Goal: Task Accomplishment & Management: Use online tool/utility

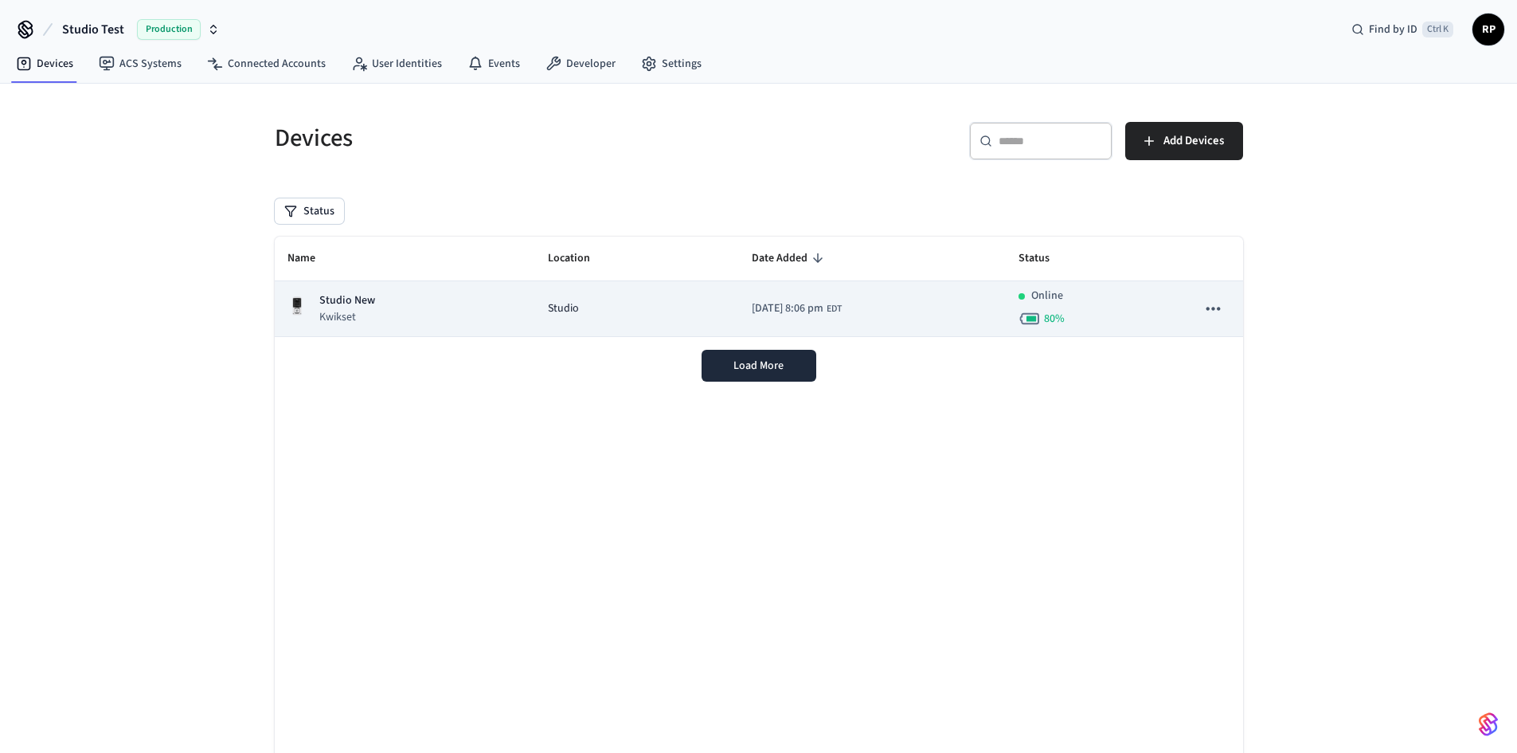
click at [370, 315] on p "Kwikset" at bounding box center [347, 317] width 56 height 16
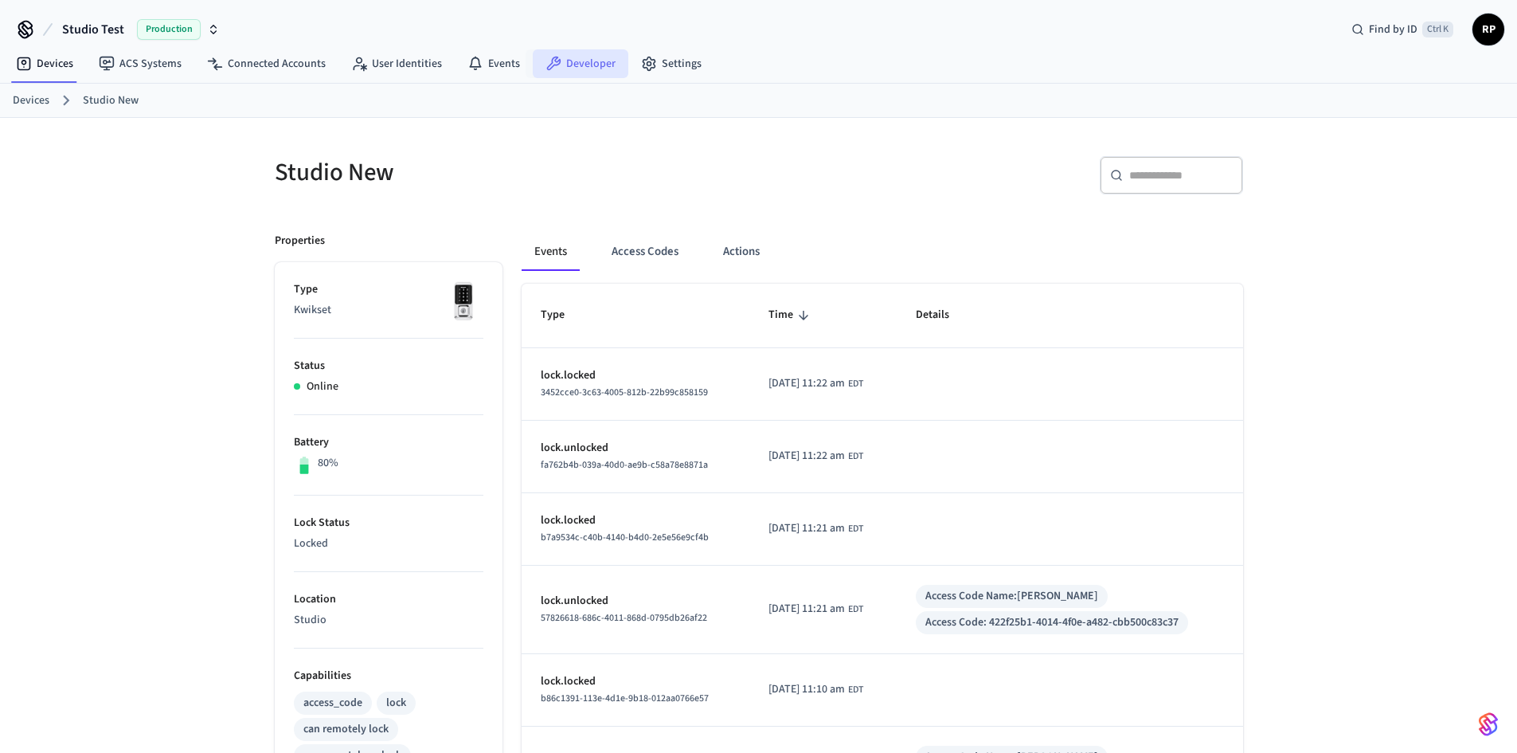
click at [583, 64] on link "Developer" at bounding box center [581, 63] width 96 height 29
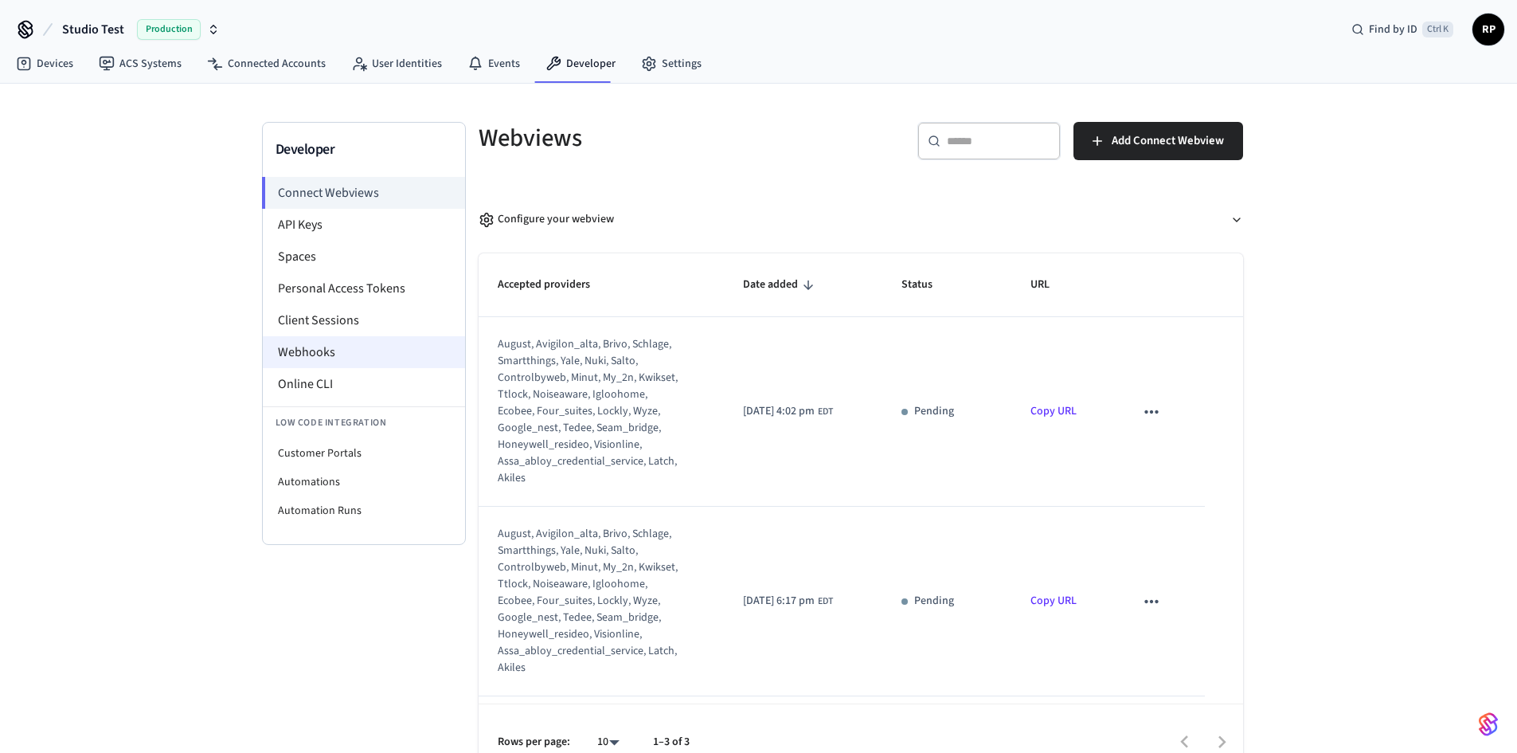
click at [315, 356] on li "Webhooks" at bounding box center [364, 352] width 202 height 32
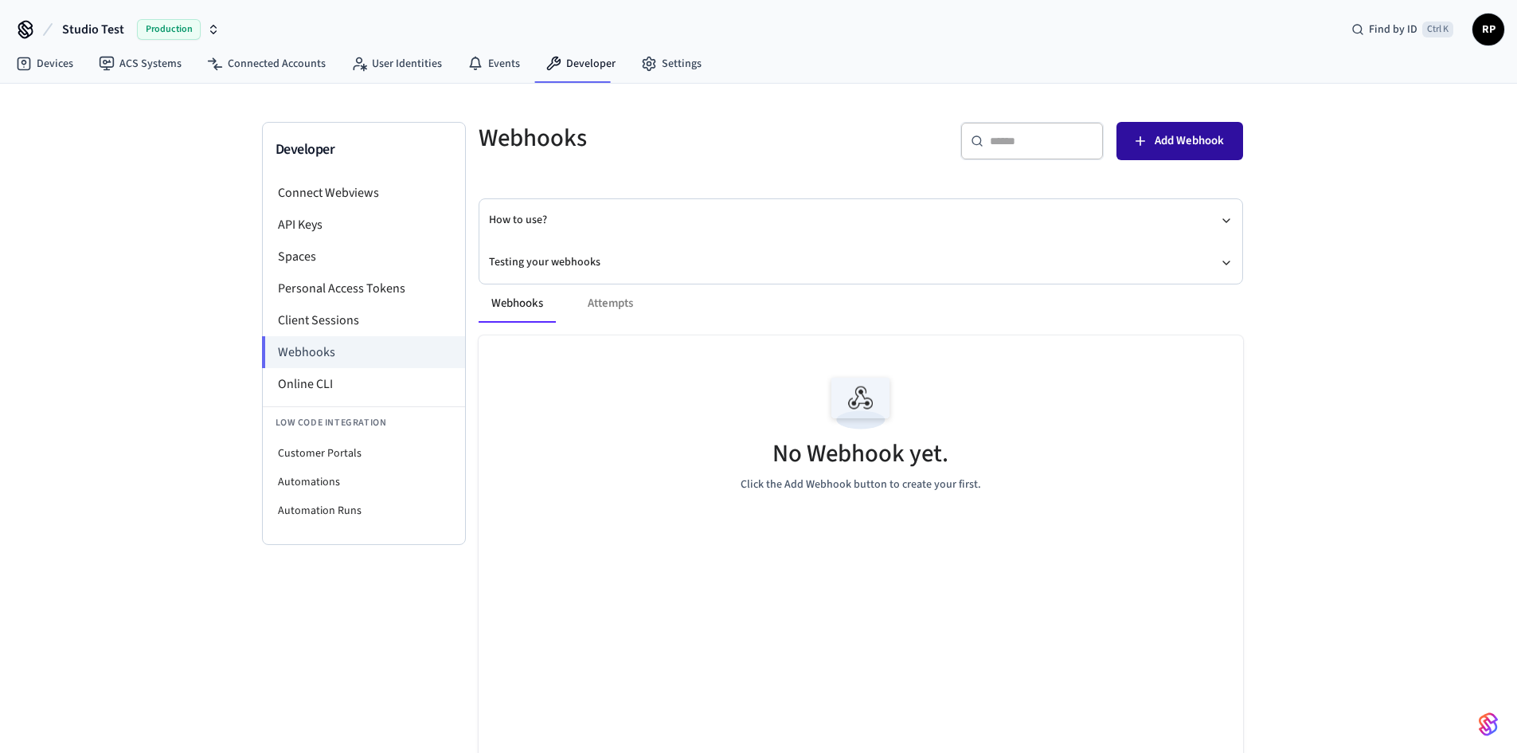
click at [1181, 132] on span "Add Webhook" at bounding box center [1189, 141] width 69 height 21
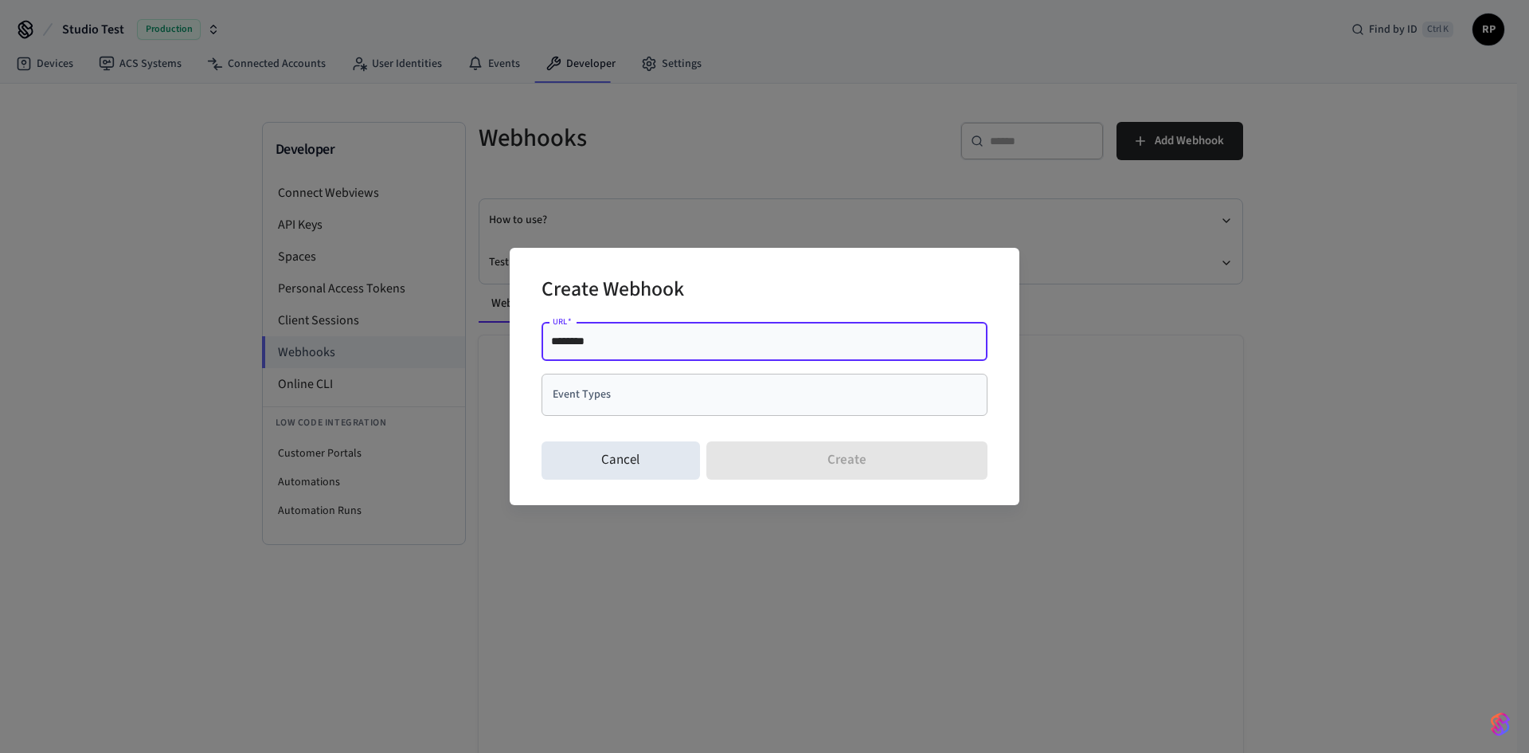
click at [636, 344] on input "********" at bounding box center [764, 341] width 427 height 16
click at [617, 345] on input "**********" at bounding box center [764, 341] width 427 height 16
click at [624, 343] on input "**********" at bounding box center [764, 341] width 427 height 16
type input "**********"
click at [653, 400] on input "Event Types" at bounding box center [753, 395] width 408 height 28
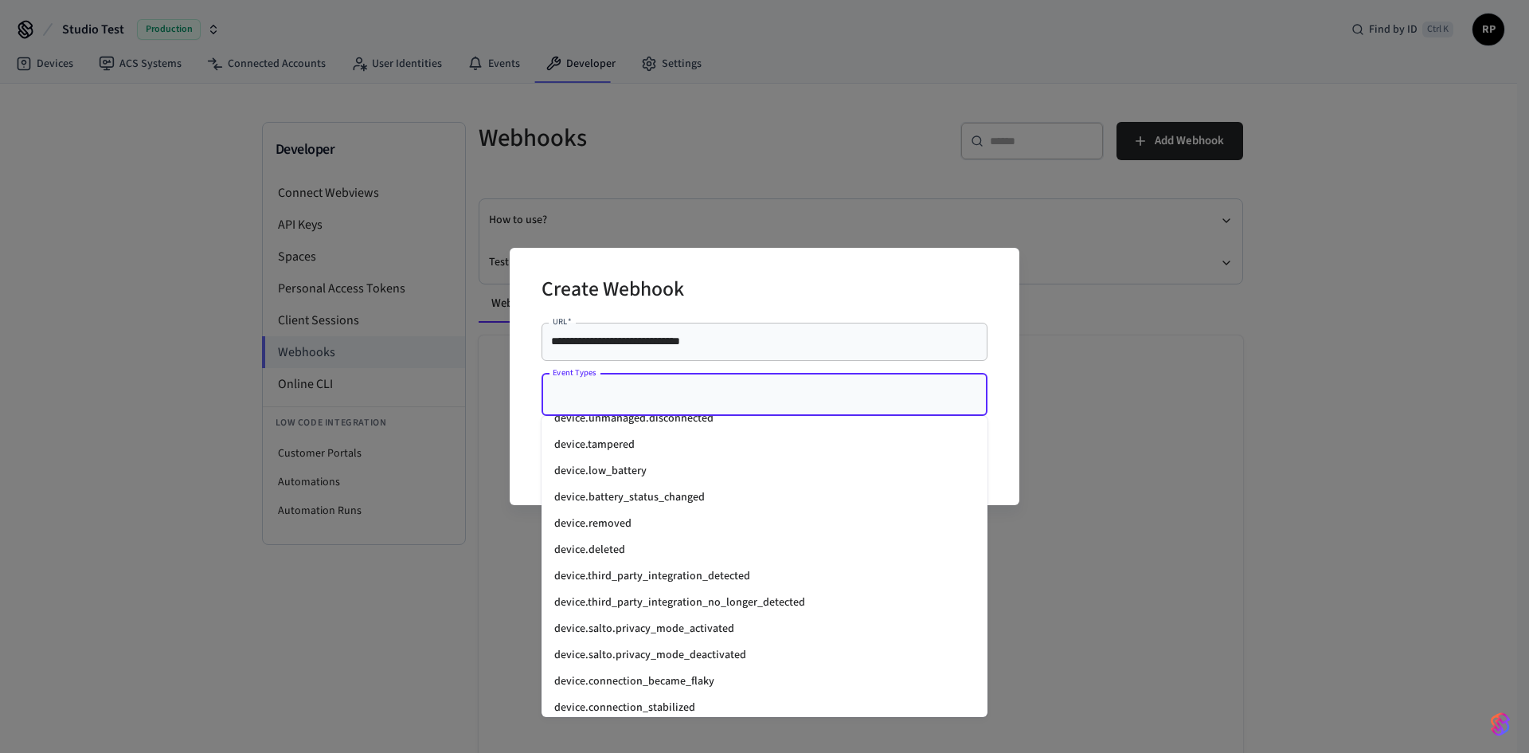
scroll to position [1911, 0]
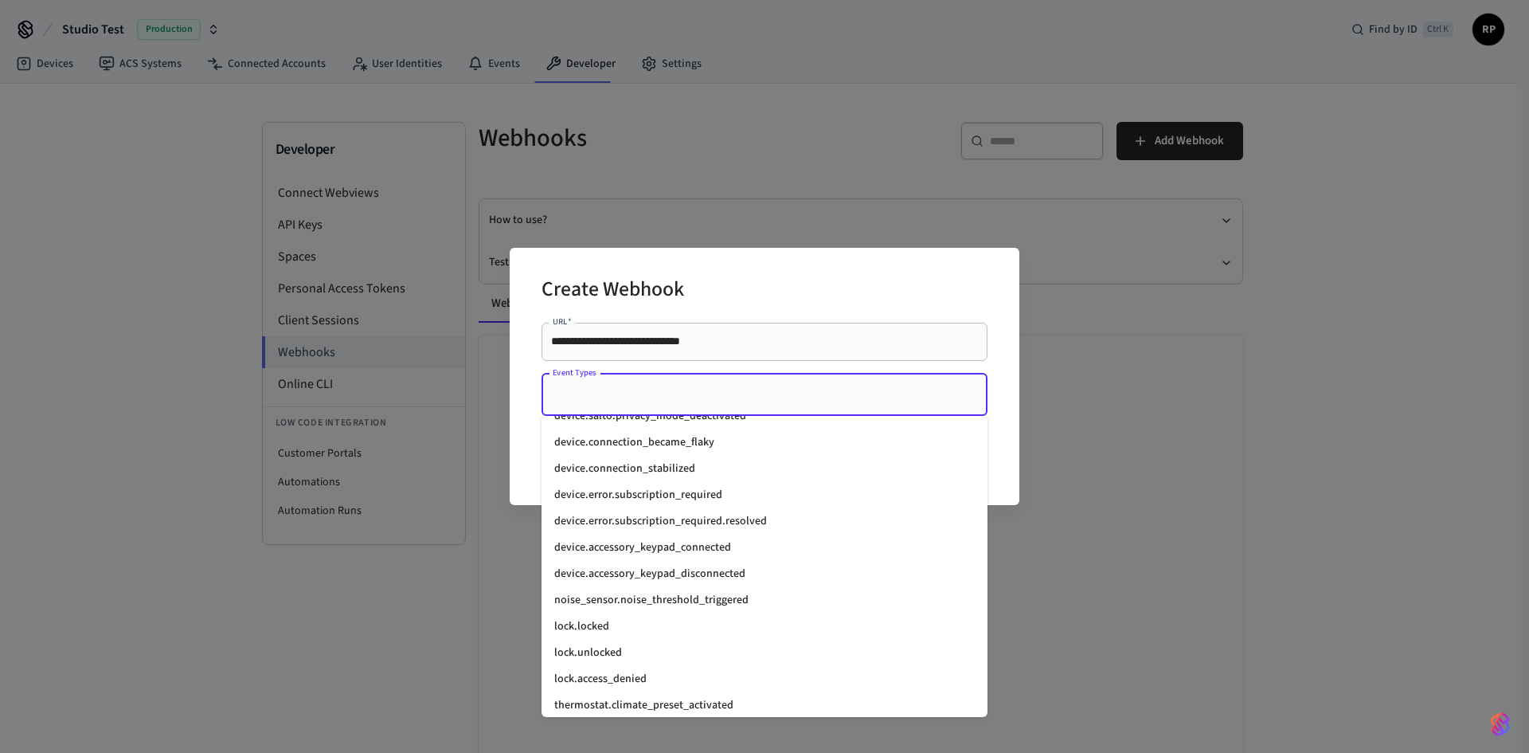
click at [593, 648] on li "lock.unlocked" at bounding box center [765, 653] width 446 height 26
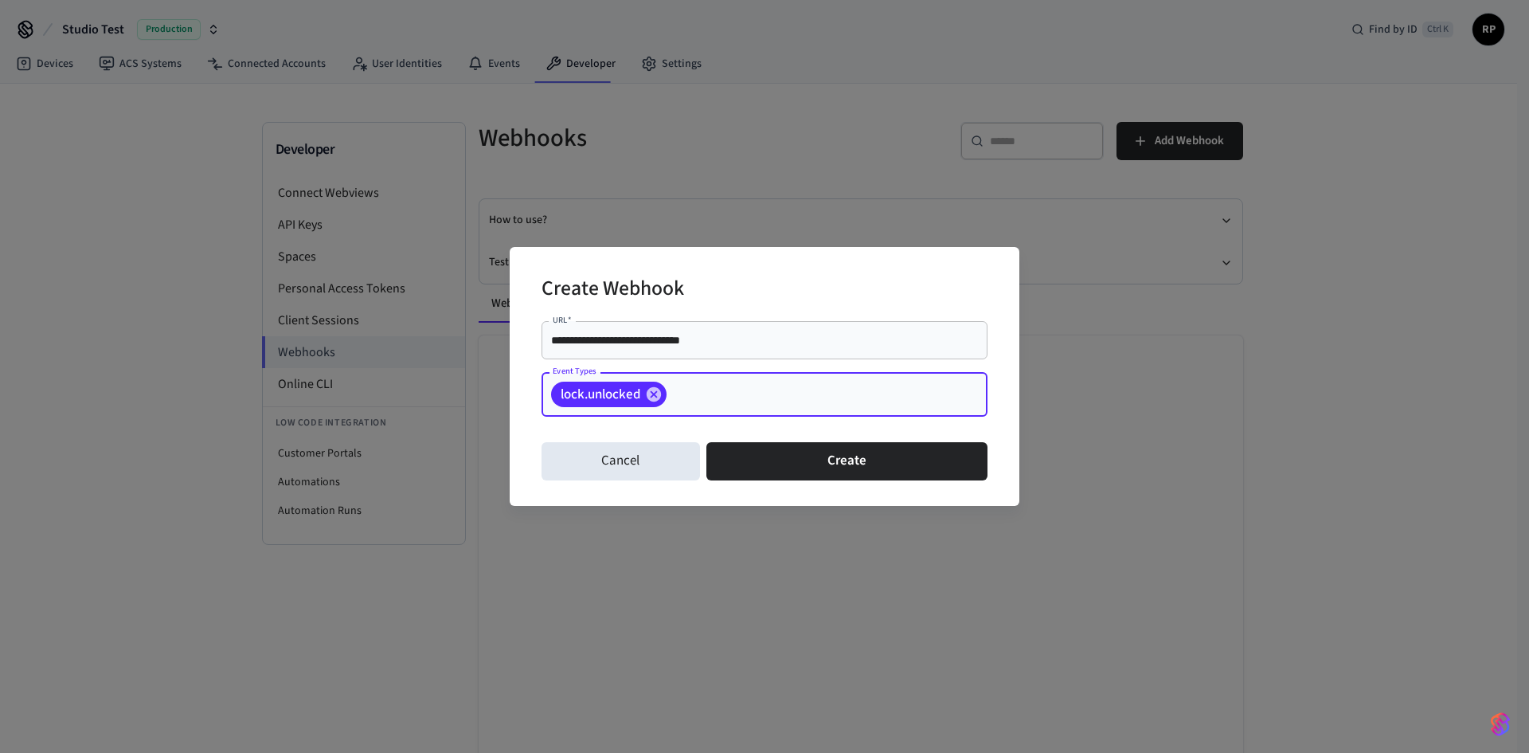
click at [752, 398] on input "Event Types" at bounding box center [802, 395] width 267 height 28
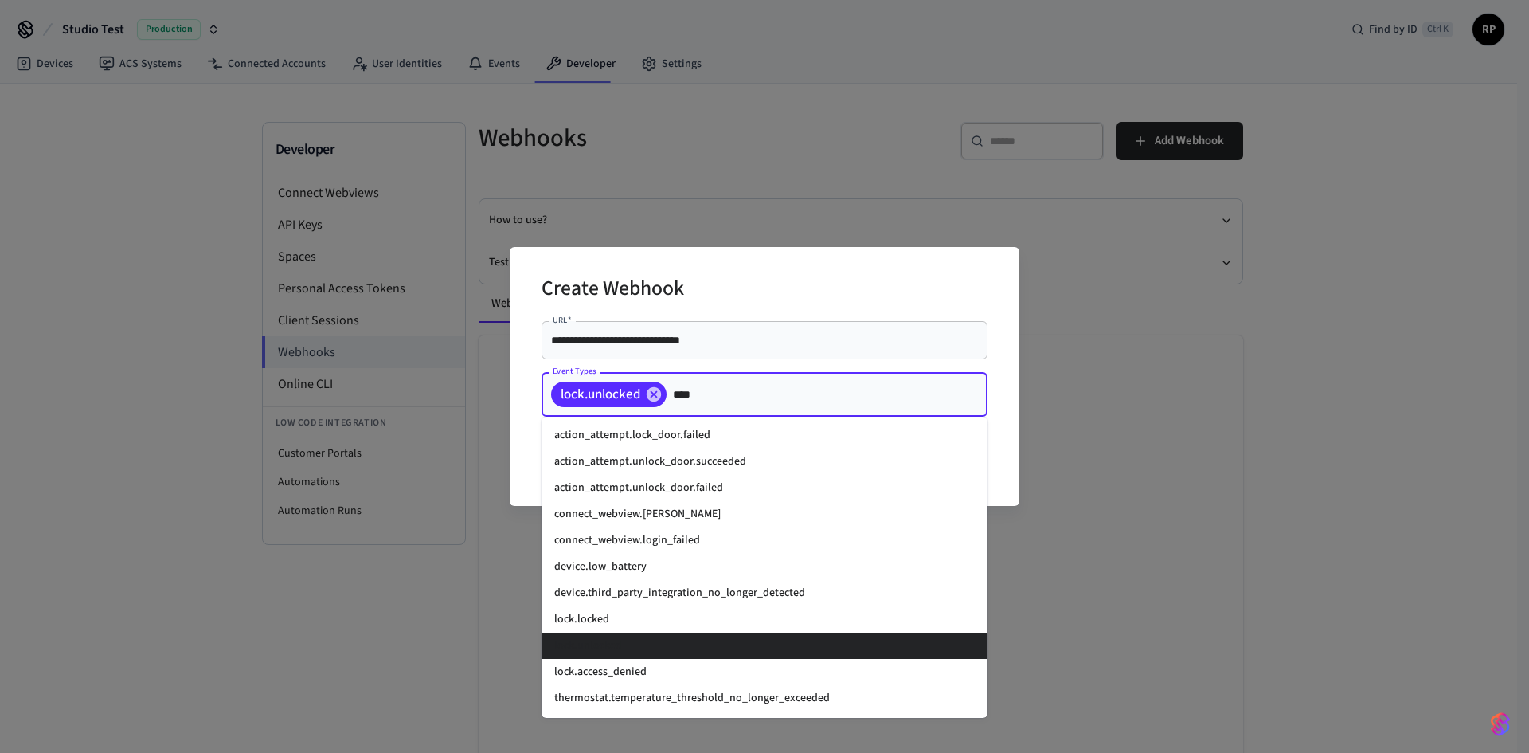
scroll to position [0, 0]
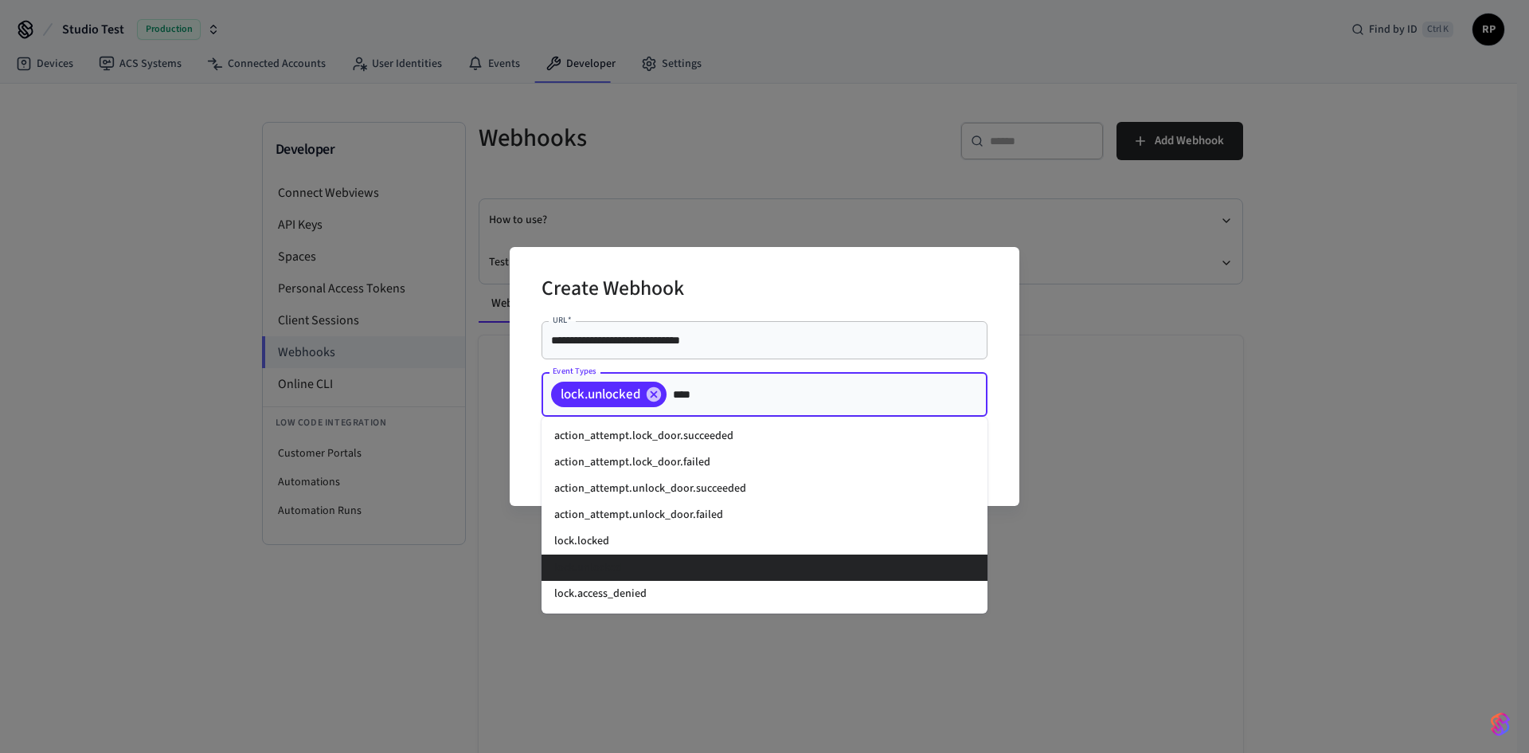
type input "*****"
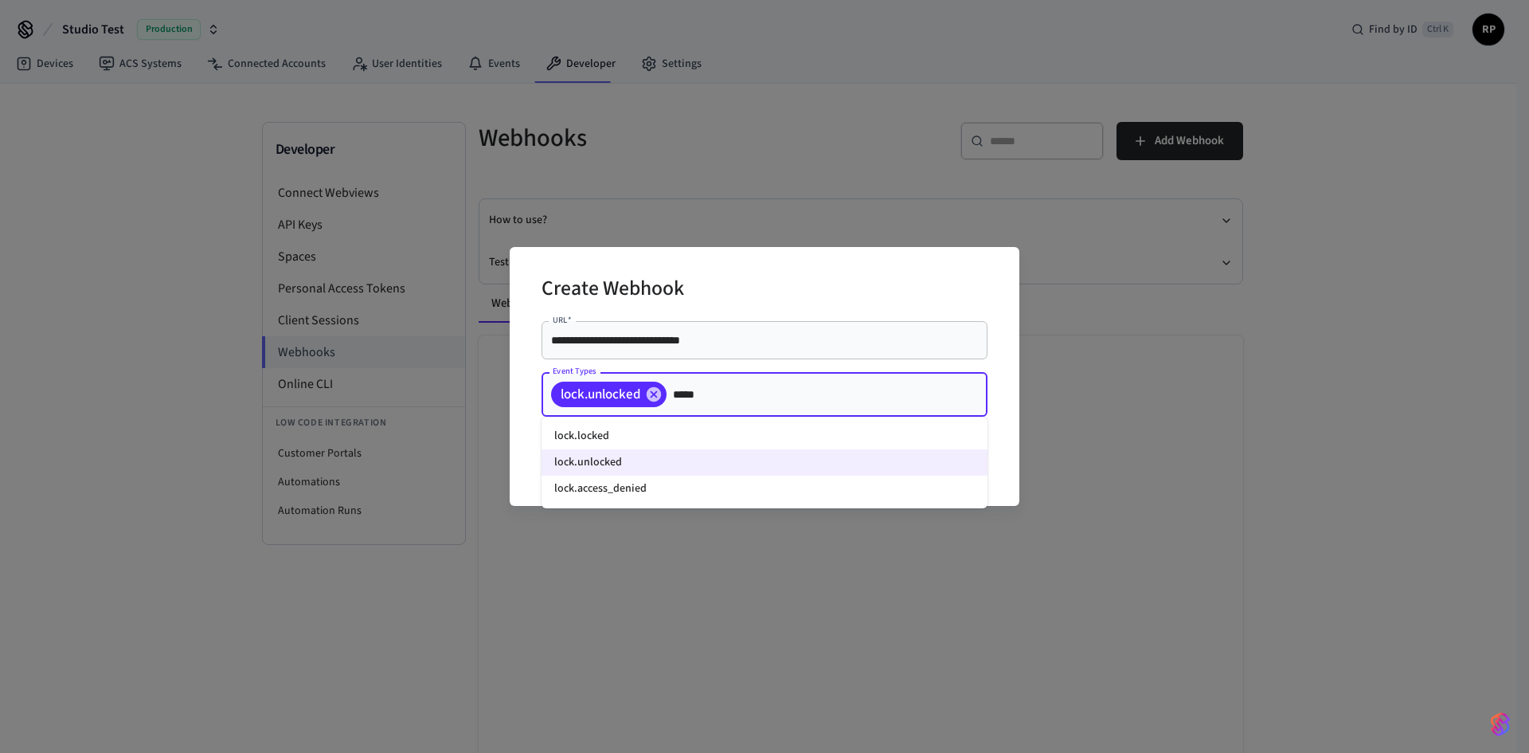
click at [602, 436] on li "lock.locked" at bounding box center [765, 436] width 446 height 26
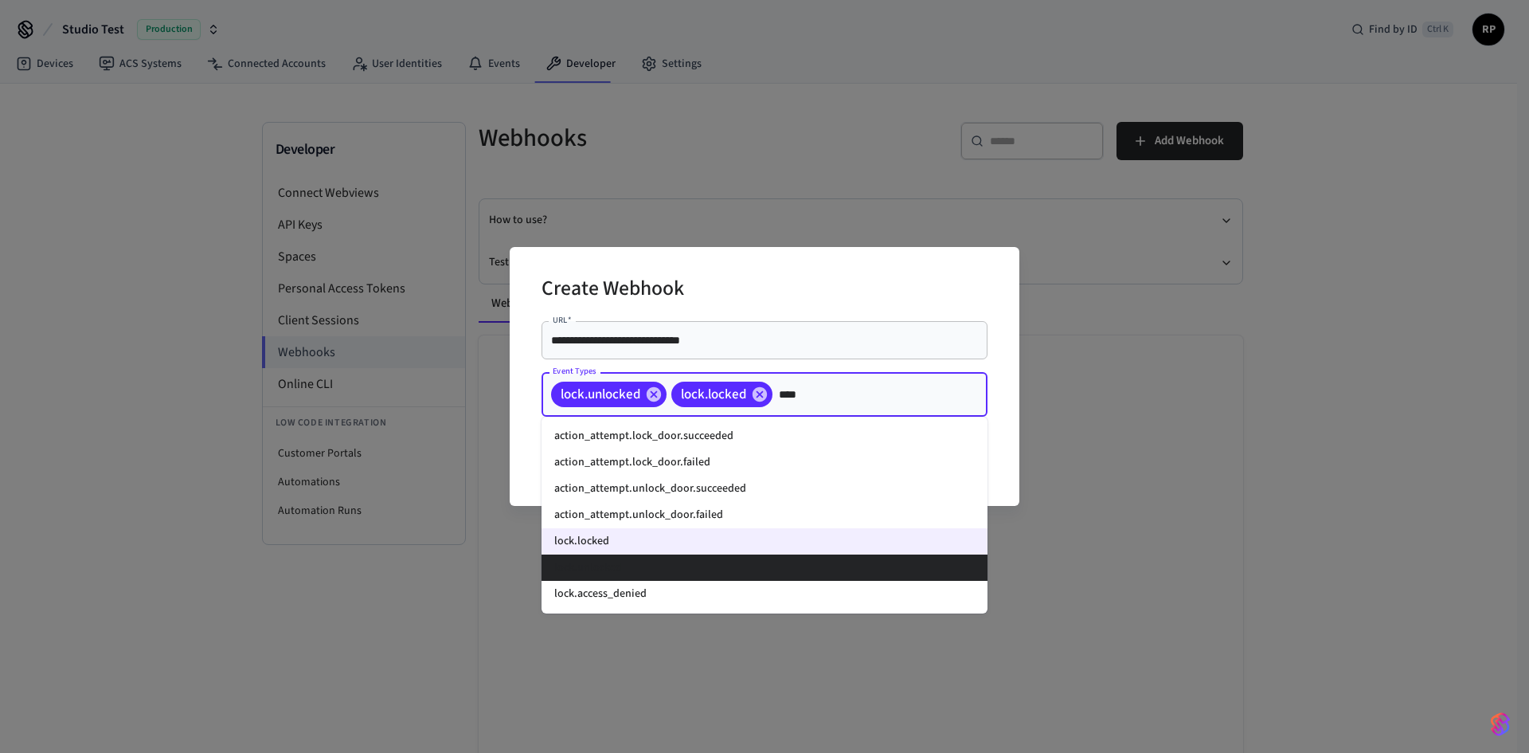
type input "*****"
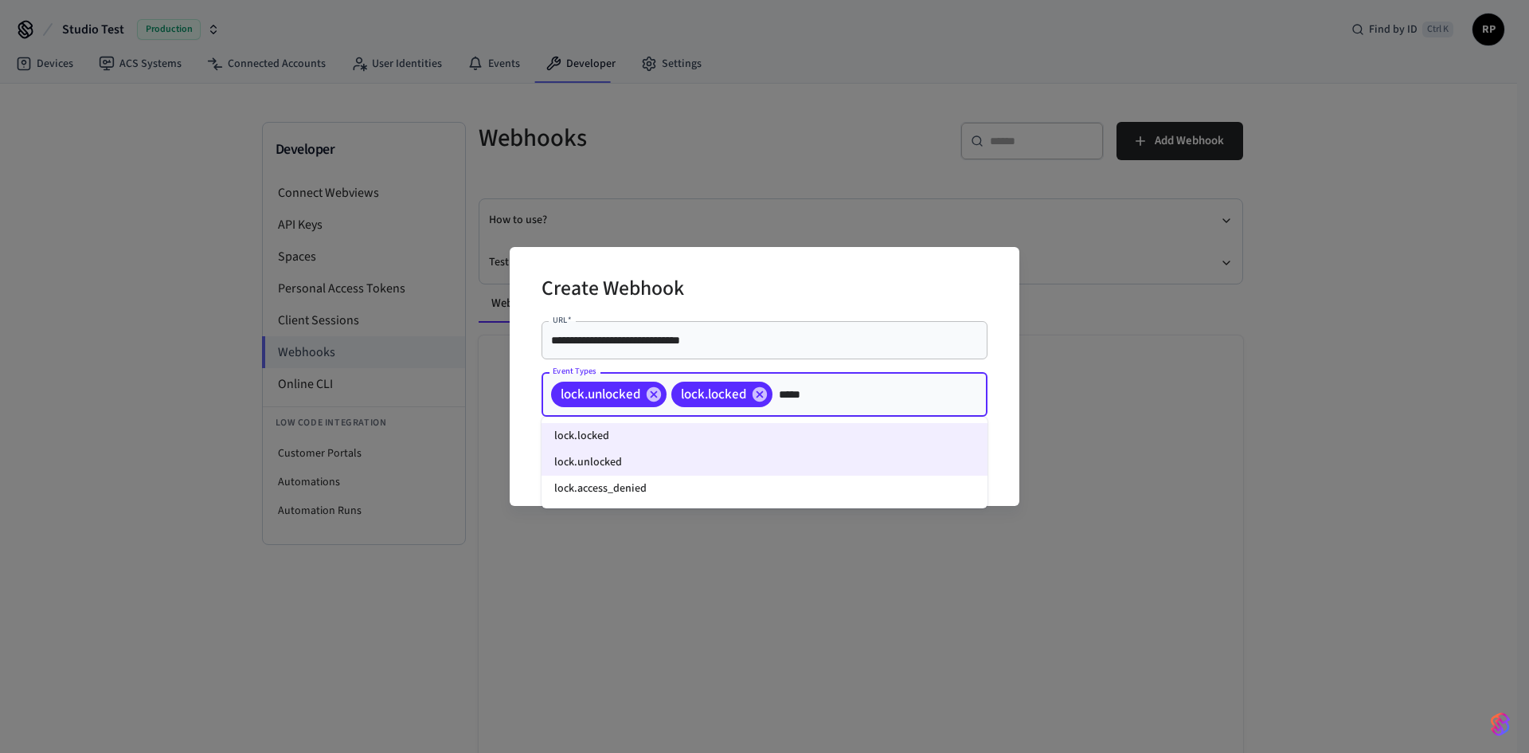
click at [630, 488] on li "lock.access_denied" at bounding box center [765, 488] width 446 height 26
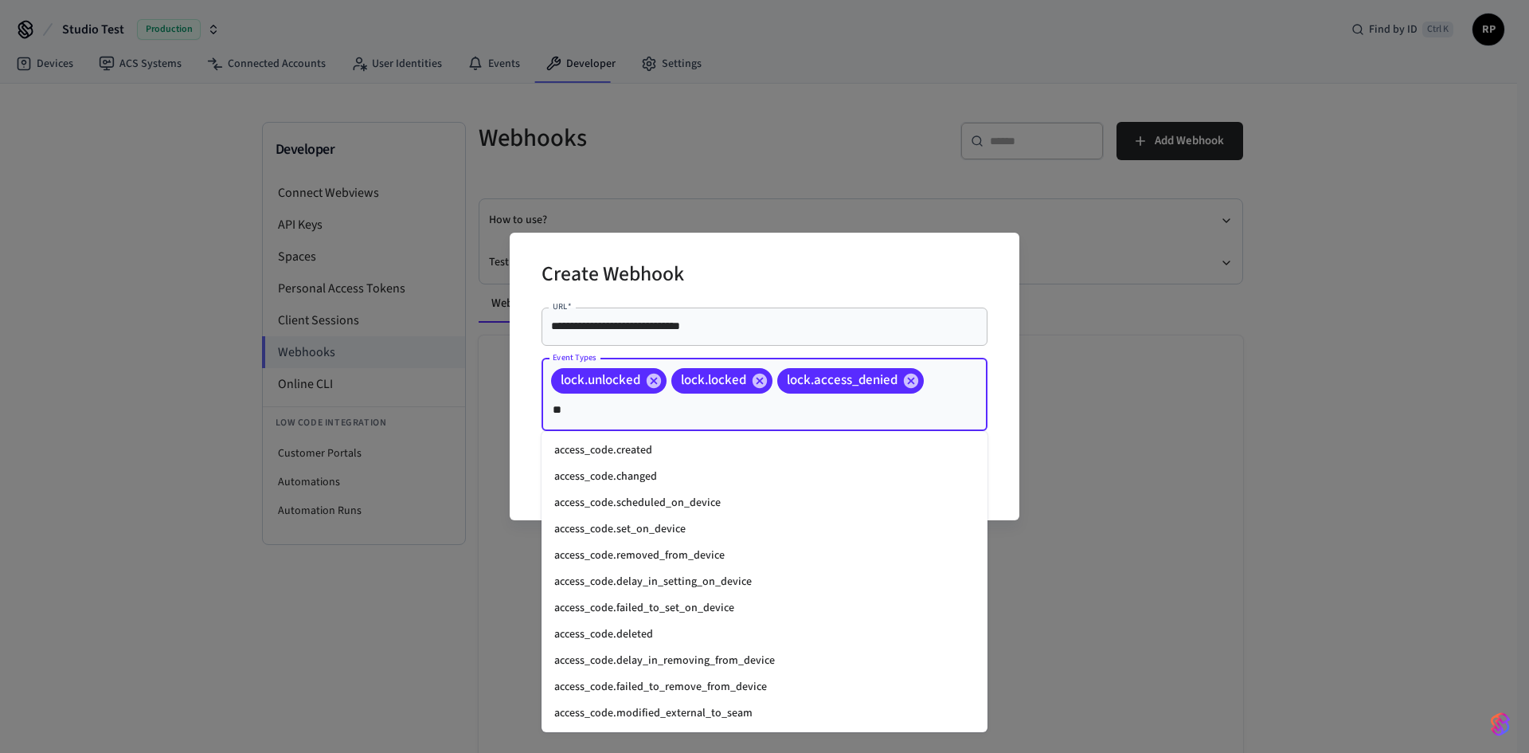
type input "*"
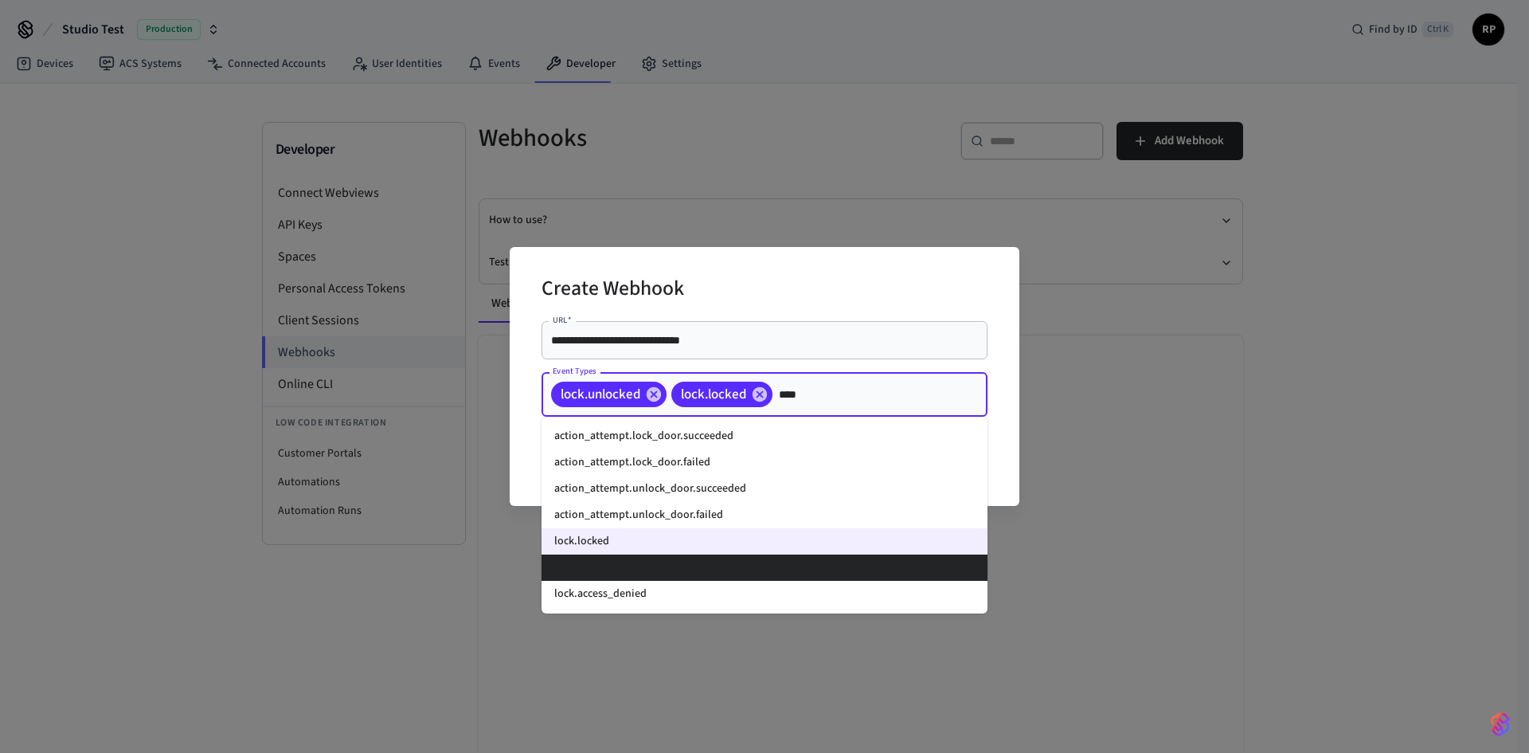
type input "*****"
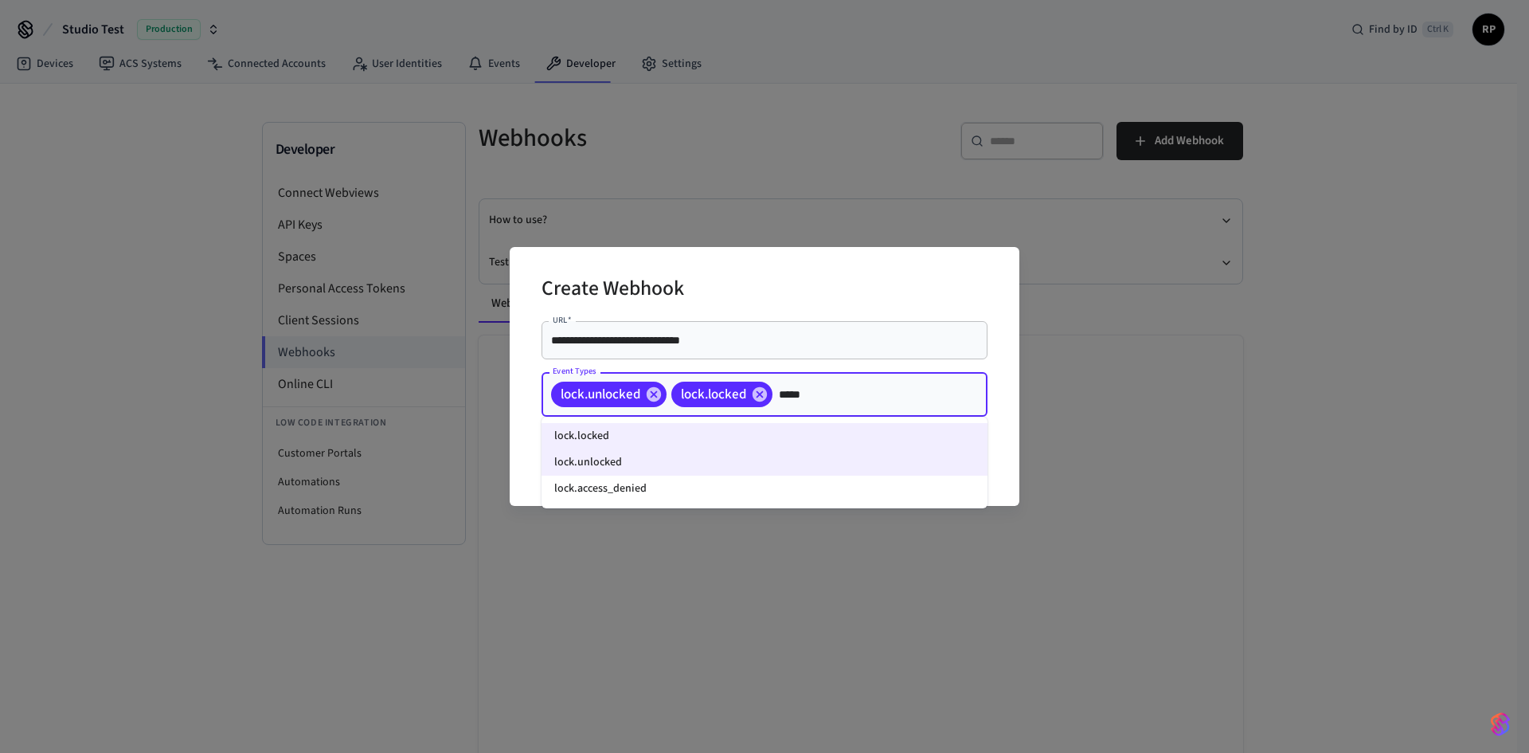
click at [636, 487] on li "lock.access_denied" at bounding box center [765, 488] width 446 height 26
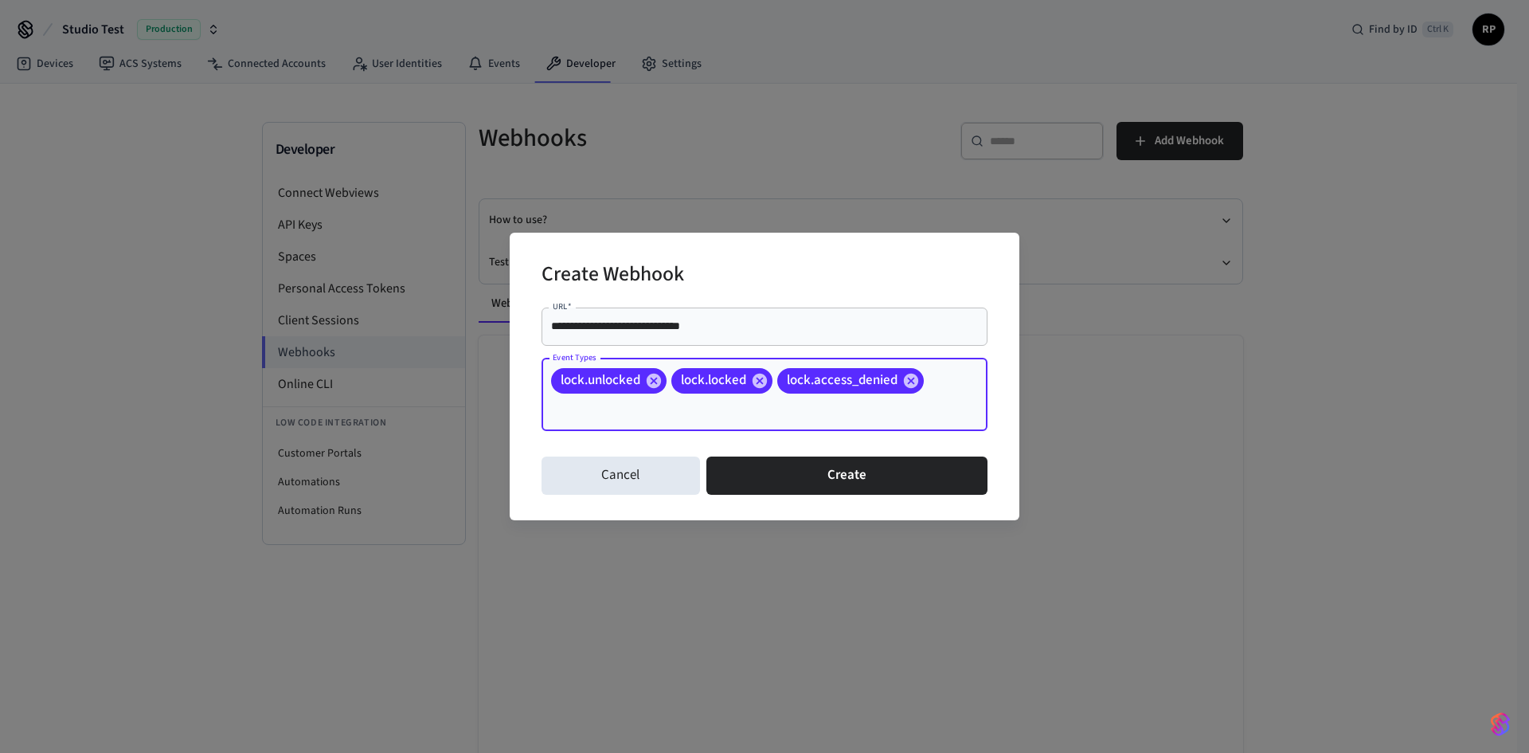
click at [820, 487] on button "Create" at bounding box center [846, 475] width 281 height 38
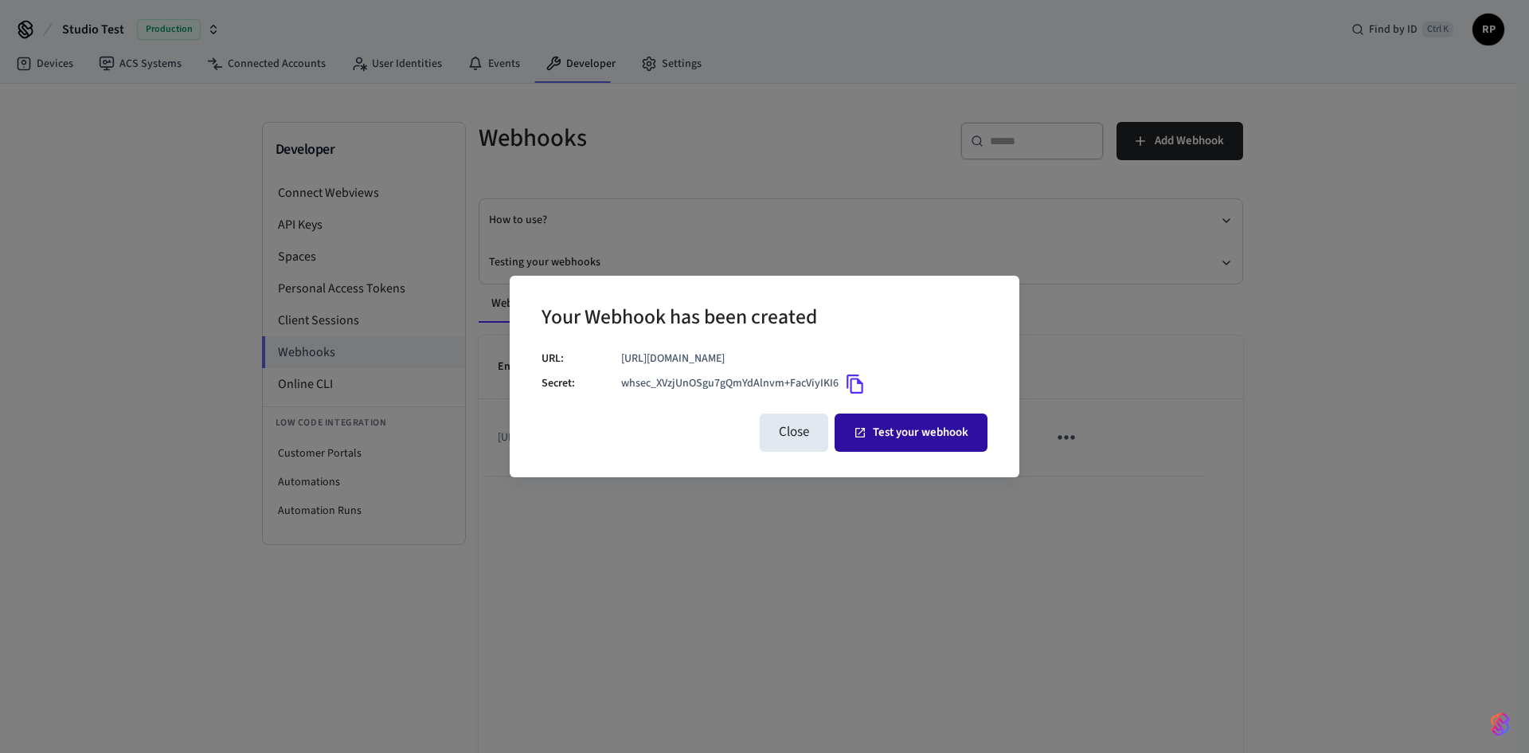
click at [898, 433] on button "Test your webhook" at bounding box center [911, 432] width 153 height 38
click at [800, 421] on button "Close" at bounding box center [794, 432] width 68 height 38
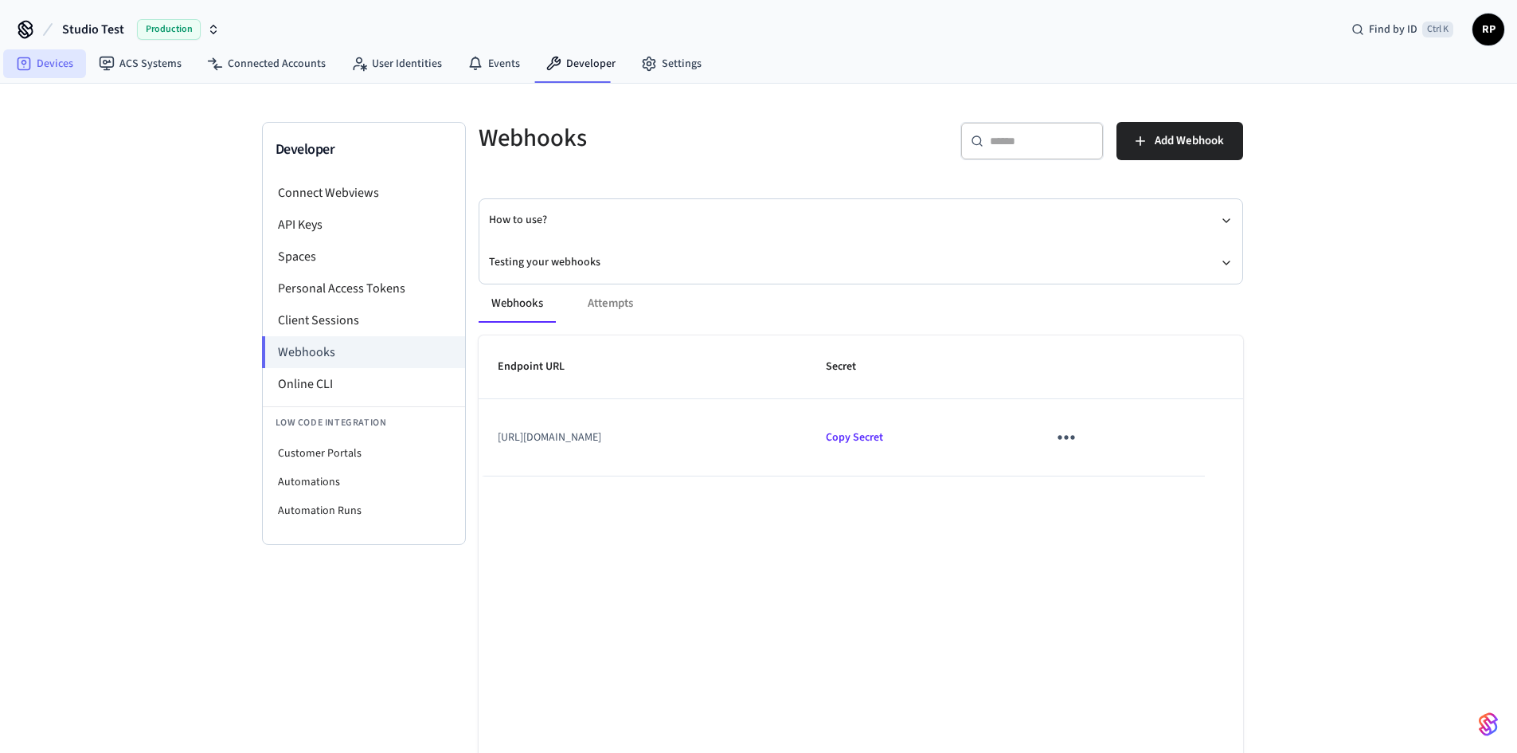
click at [46, 64] on link "Devices" at bounding box center [44, 63] width 83 height 29
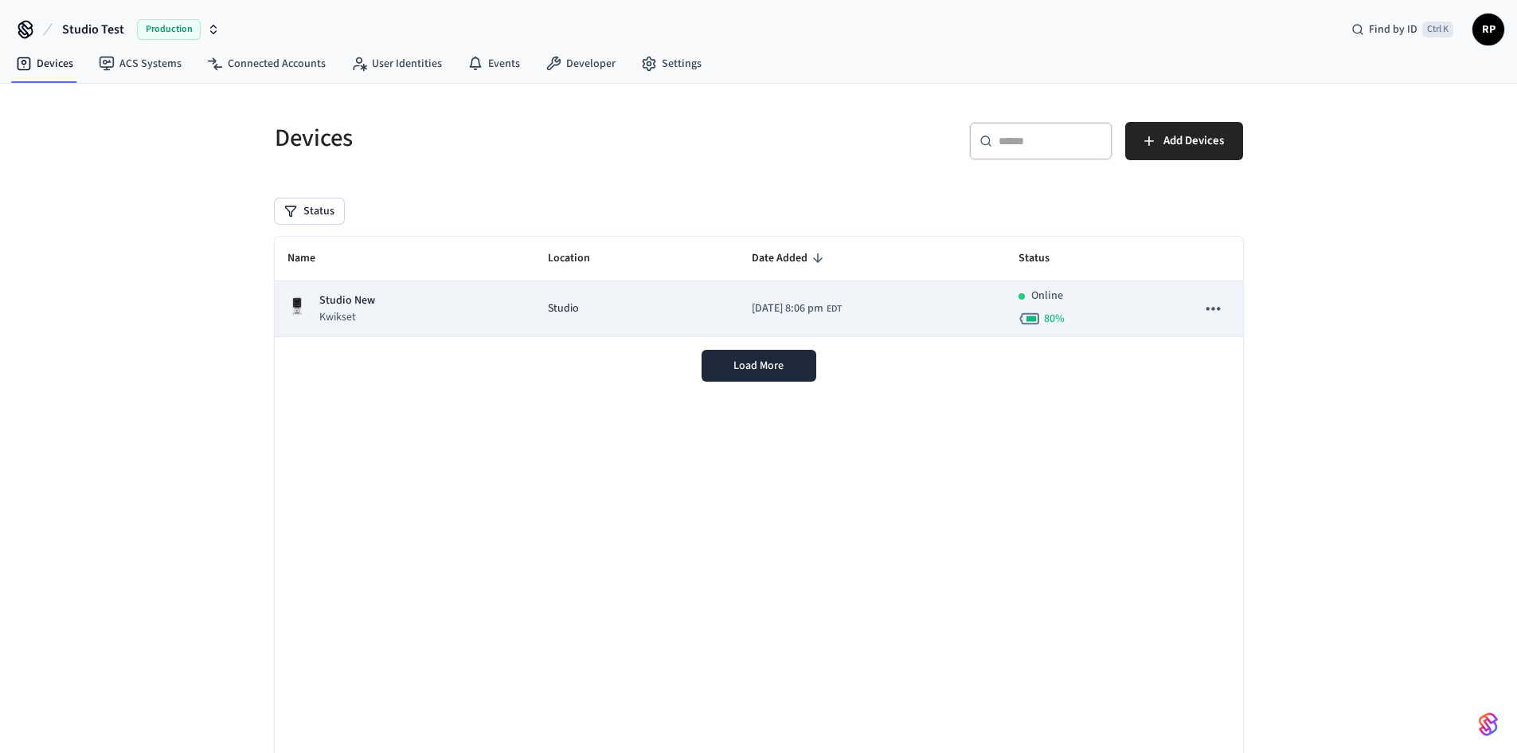
click at [357, 304] on p "Studio New" at bounding box center [347, 300] width 56 height 17
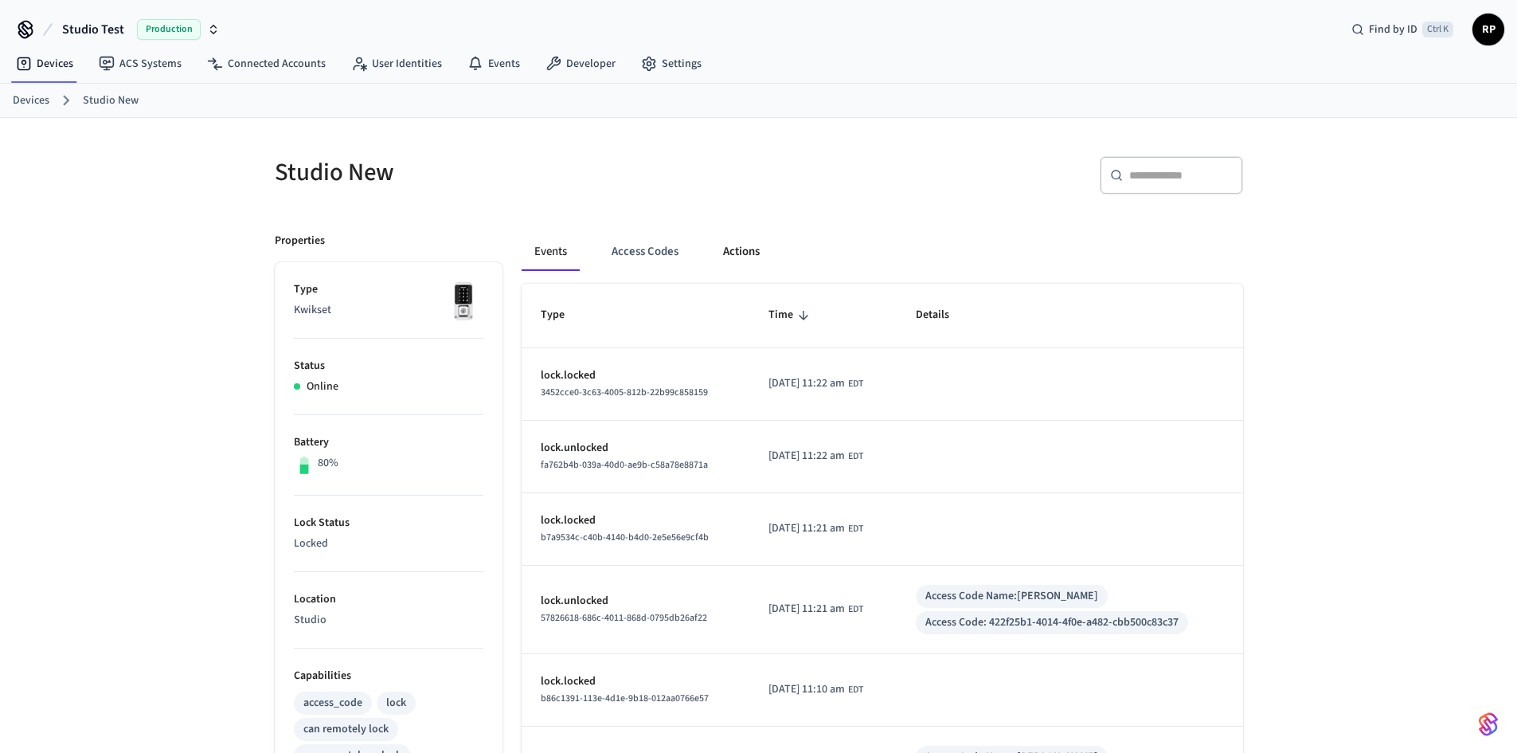
click at [738, 250] on button "Actions" at bounding box center [741, 252] width 62 height 38
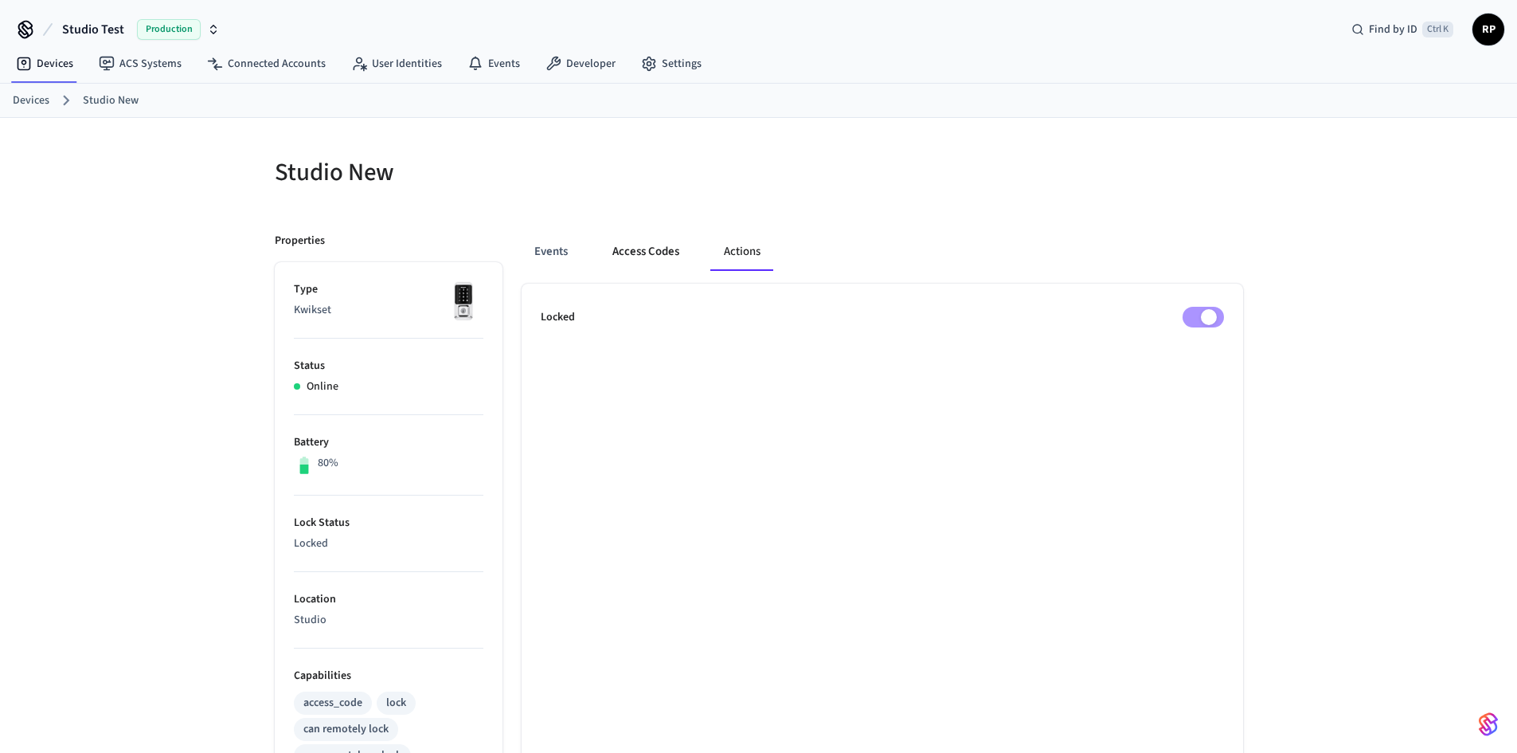
click at [644, 258] on button "Access Codes" at bounding box center [646, 252] width 92 height 38
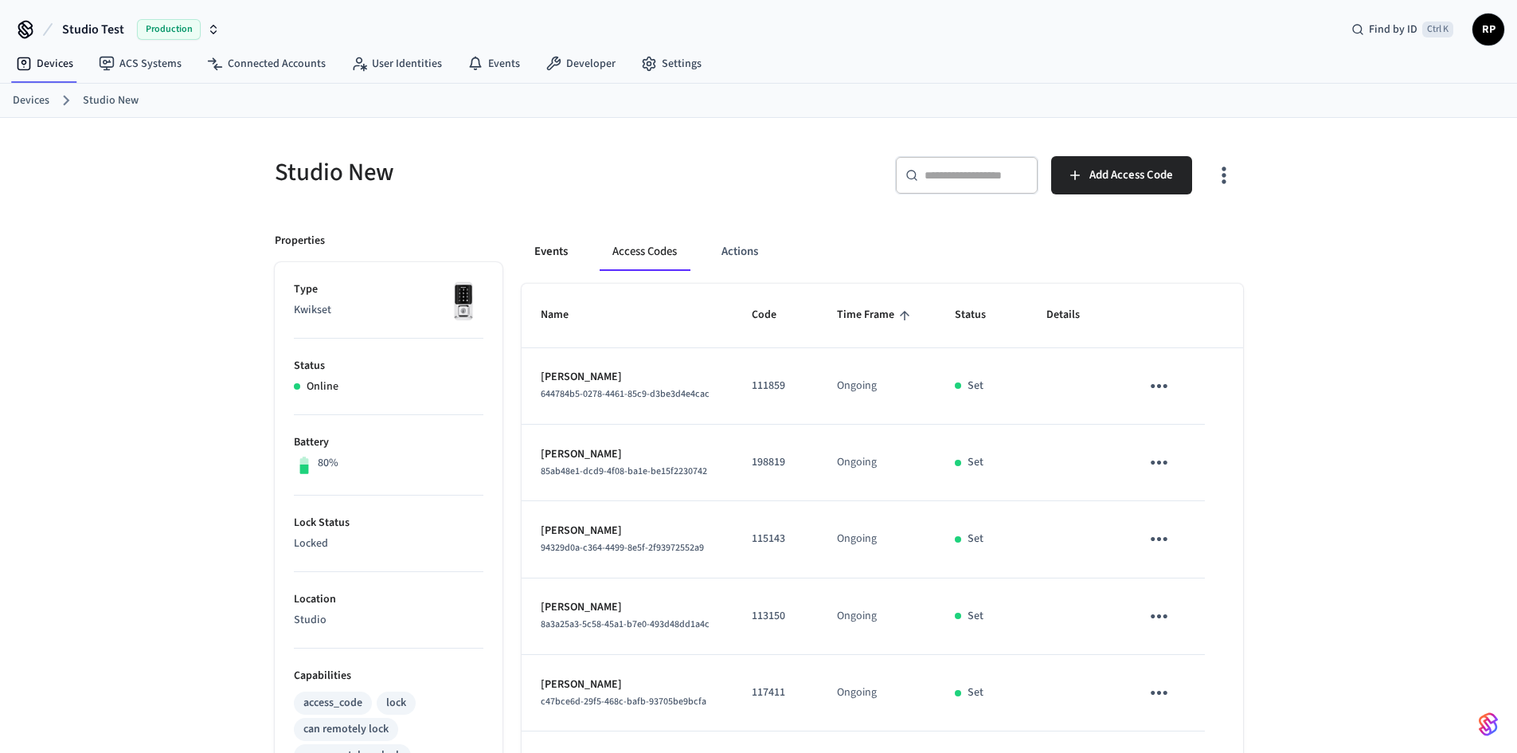
click at [548, 256] on button "Events" at bounding box center [551, 252] width 59 height 38
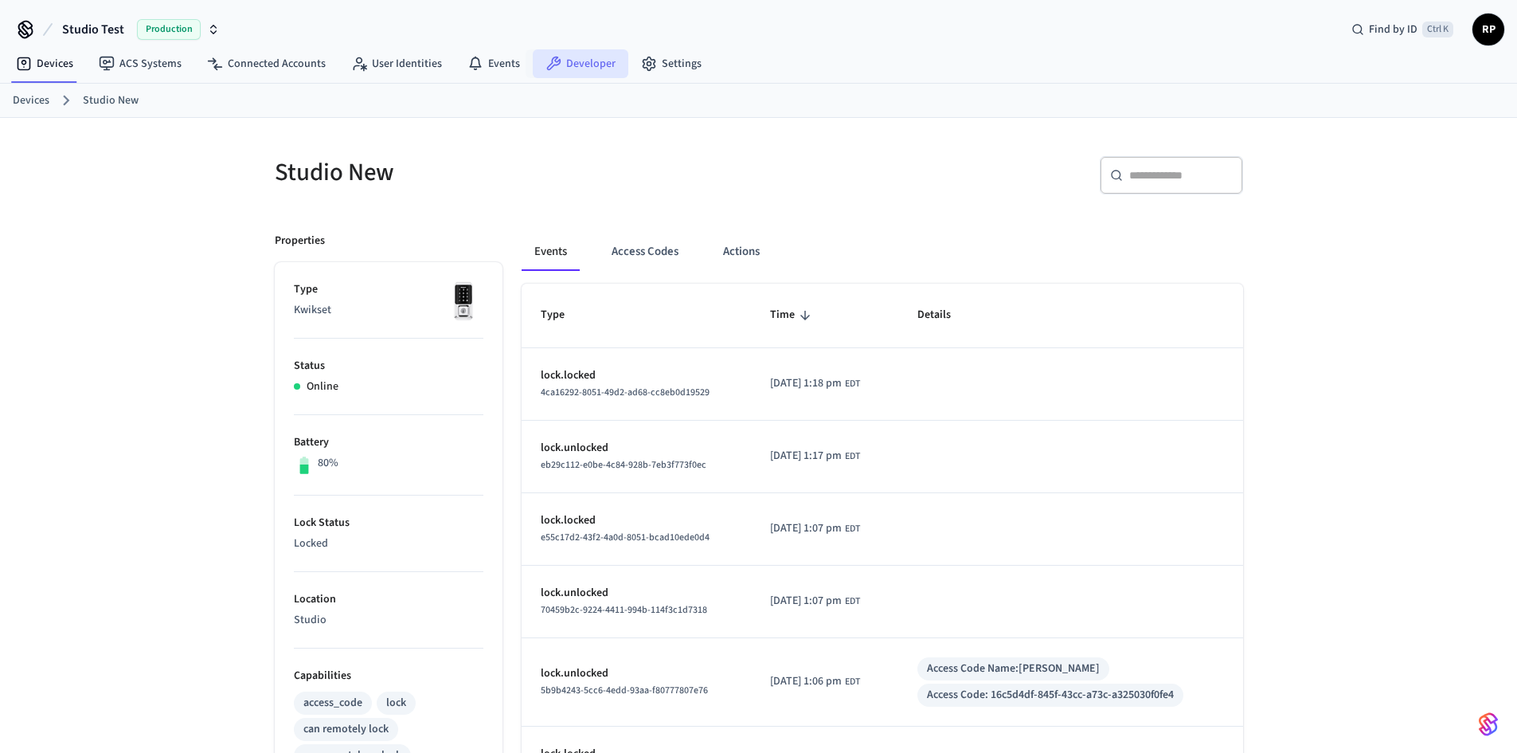
click at [558, 57] on link "Developer" at bounding box center [581, 63] width 96 height 29
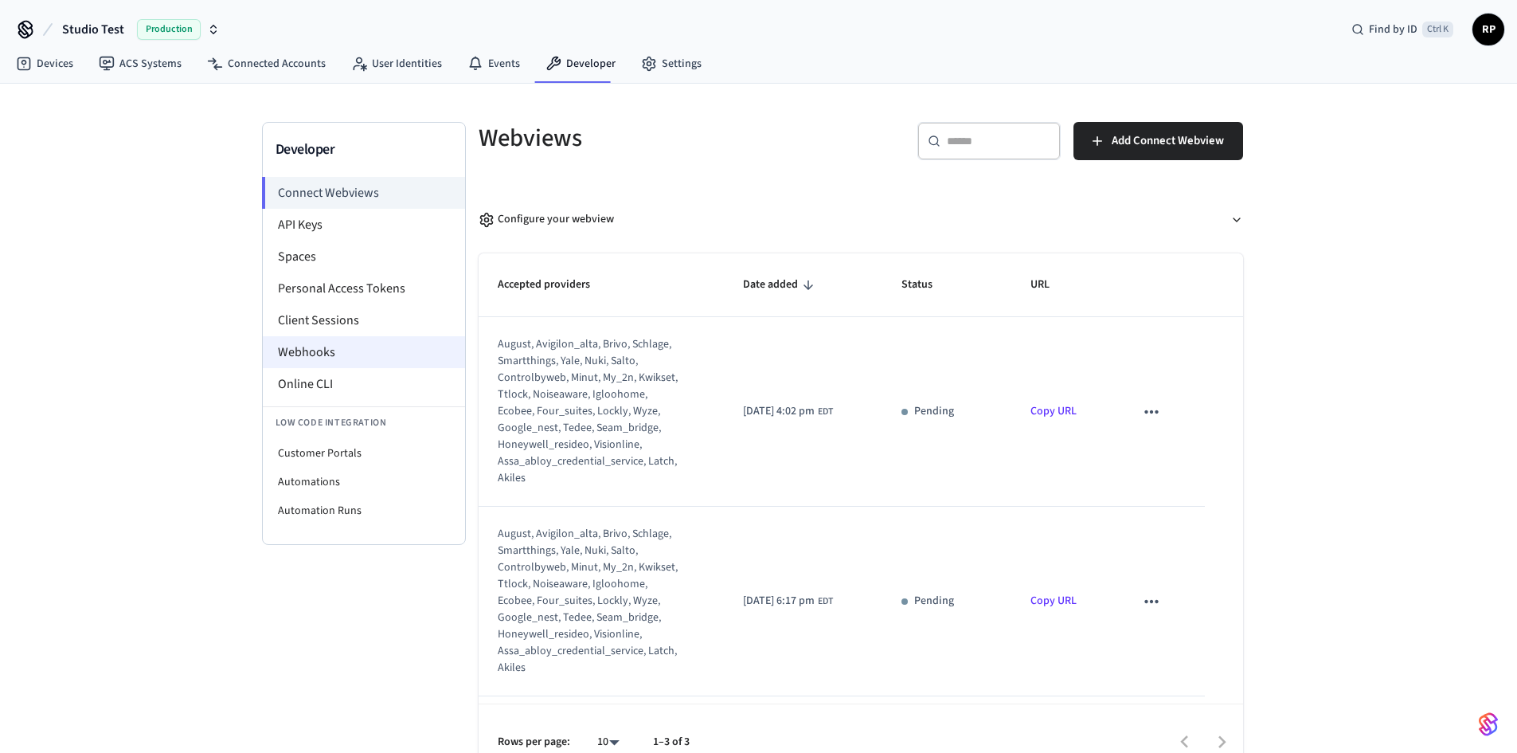
click at [315, 358] on li "Webhooks" at bounding box center [364, 352] width 202 height 32
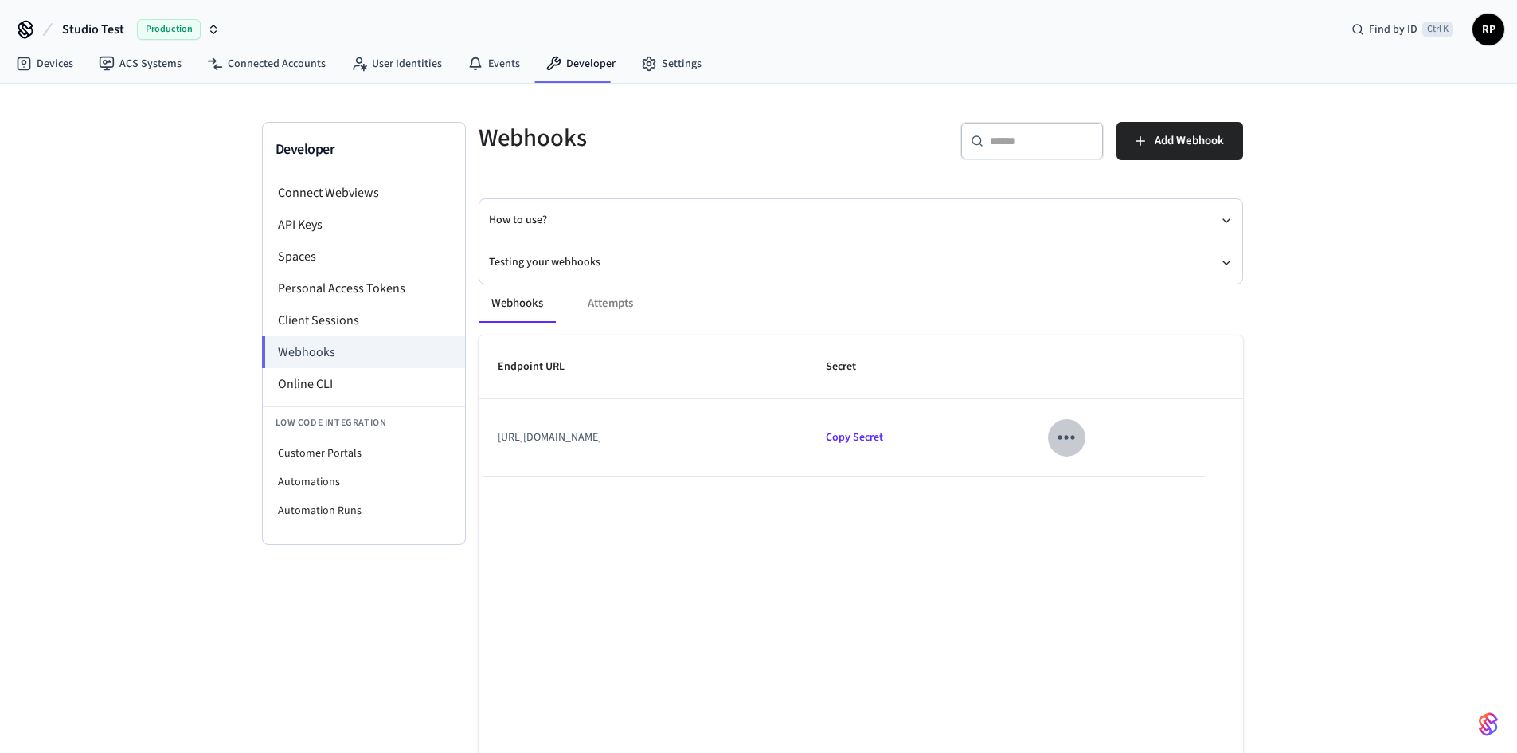
click at [1078, 438] on icon "sticky table" at bounding box center [1066, 437] width 25 height 25
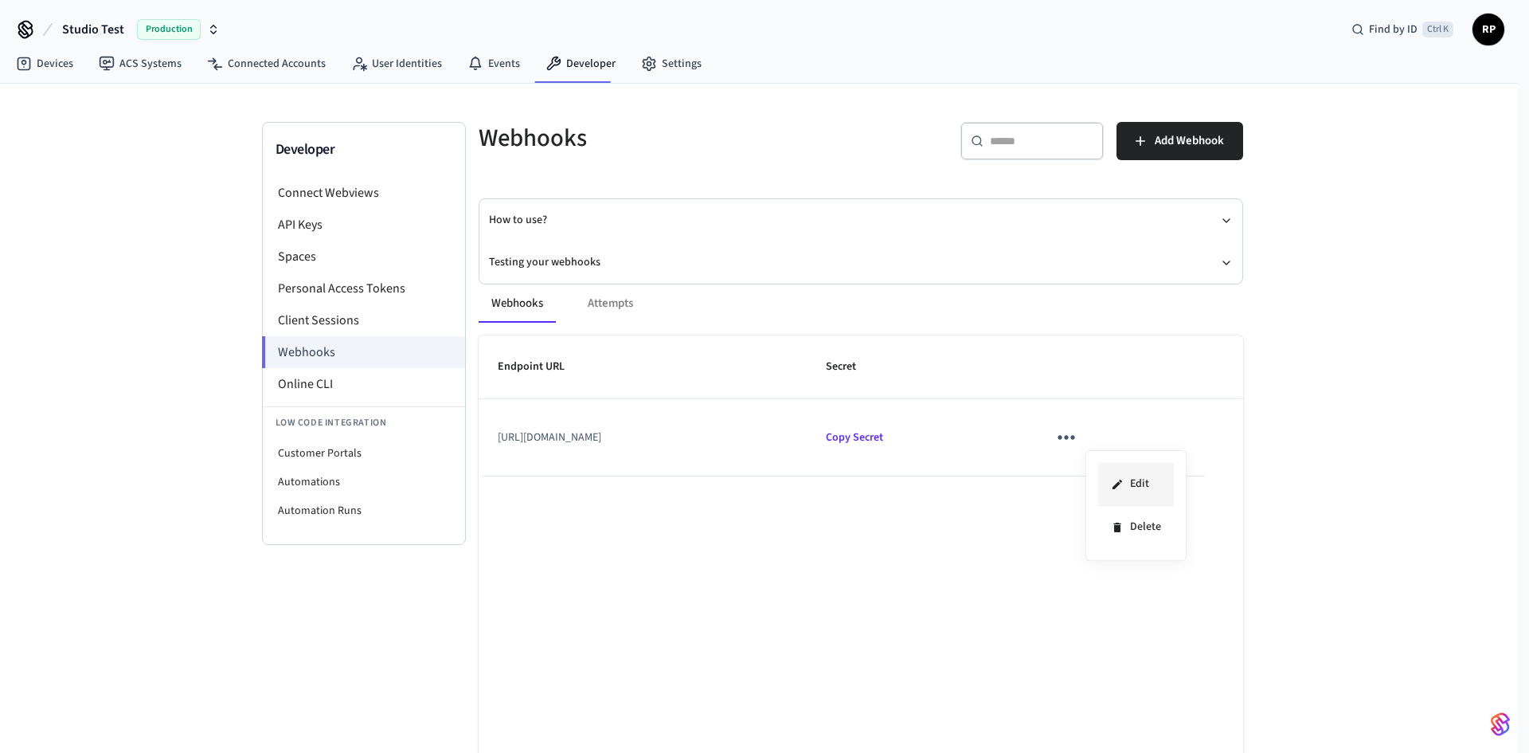
click at [1133, 480] on li "Edit" at bounding box center [1136, 484] width 76 height 43
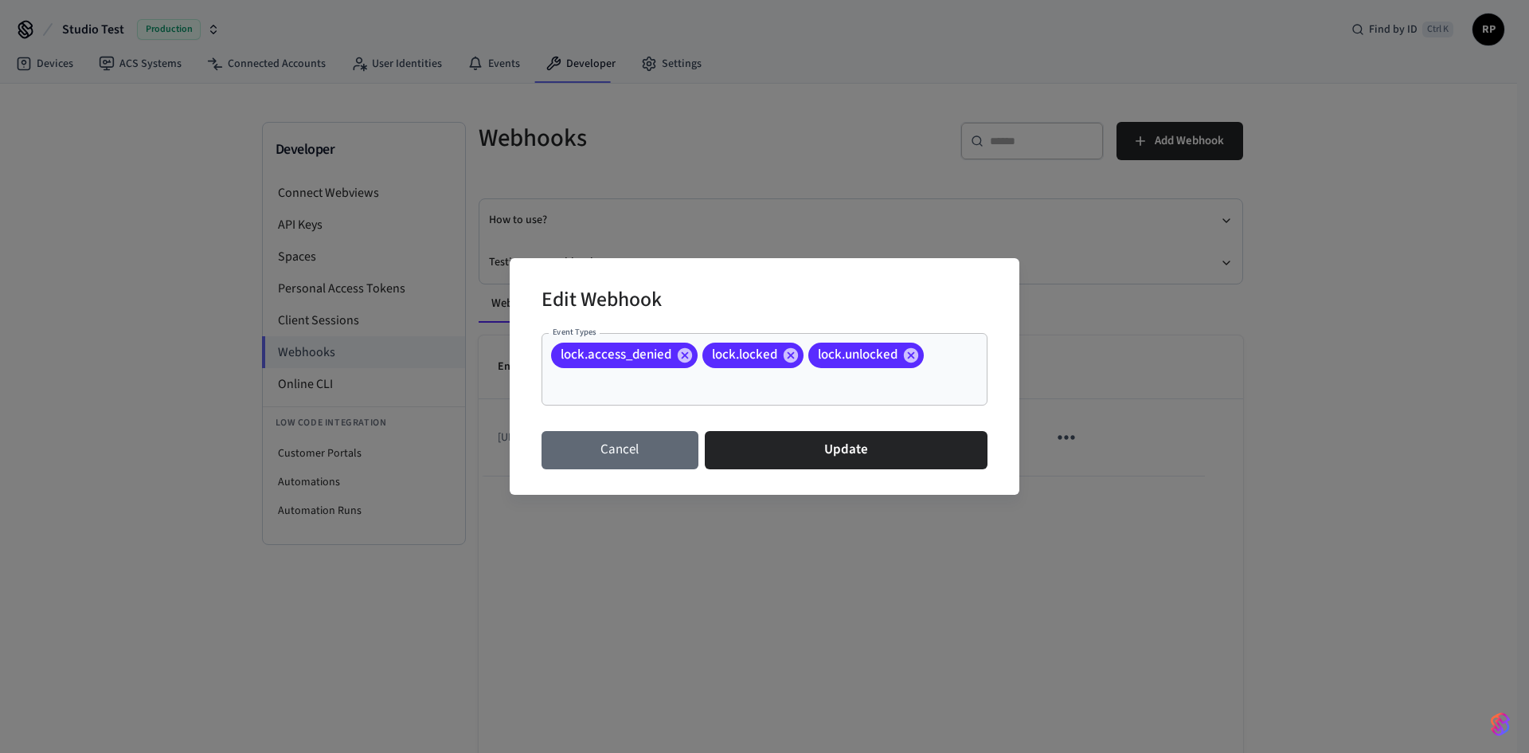
click at [635, 451] on button "Cancel" at bounding box center [620, 450] width 157 height 38
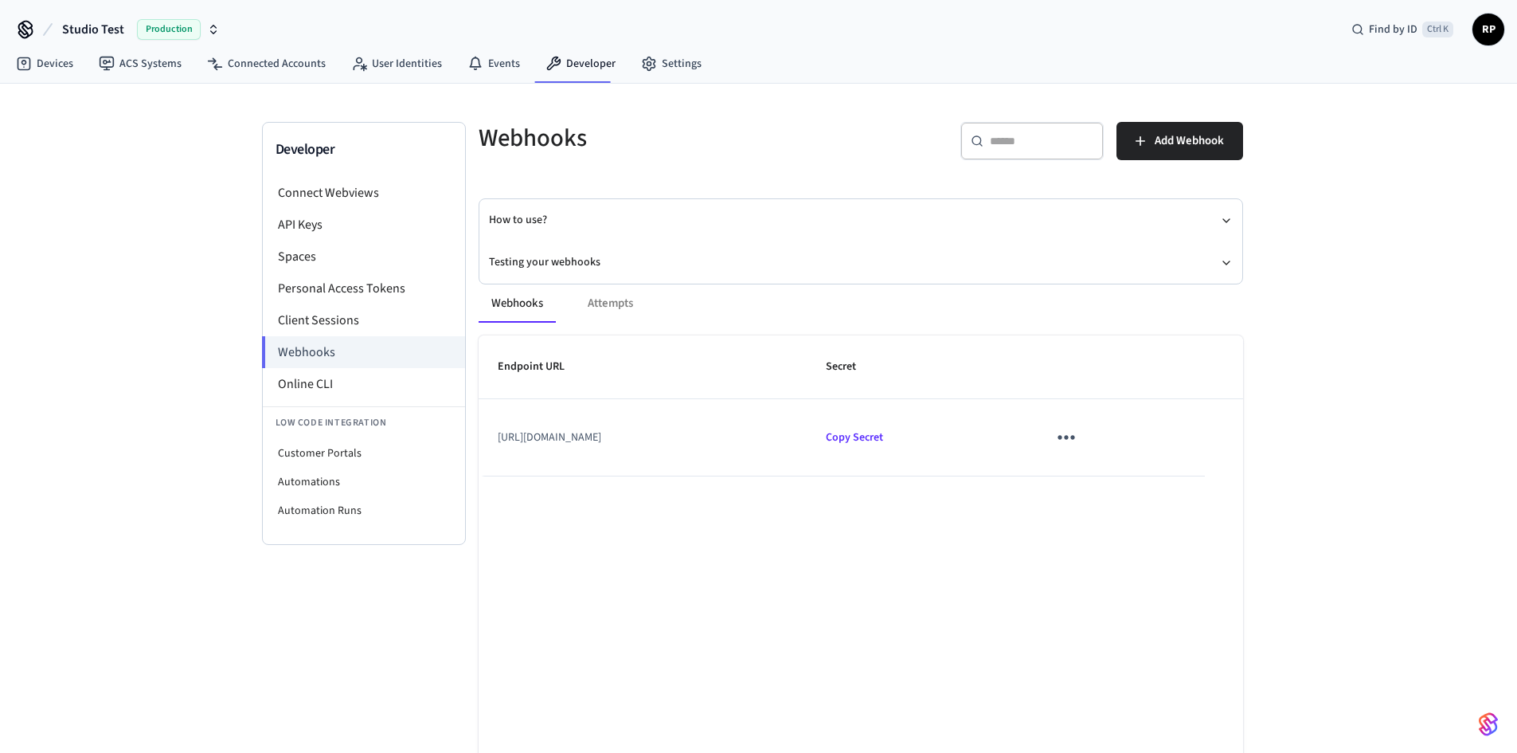
click at [614, 294] on div "Webhooks Attempts" at bounding box center [861, 303] width 765 height 38
click at [614, 309] on div "Webhooks Attempts" at bounding box center [861, 303] width 765 height 38
click at [603, 303] on div "Webhooks Attempts" at bounding box center [861, 303] width 765 height 38
click at [602, 302] on div "Webhooks Attempts" at bounding box center [861, 303] width 765 height 38
click at [883, 436] on span "Copy Secret" at bounding box center [854, 437] width 57 height 16
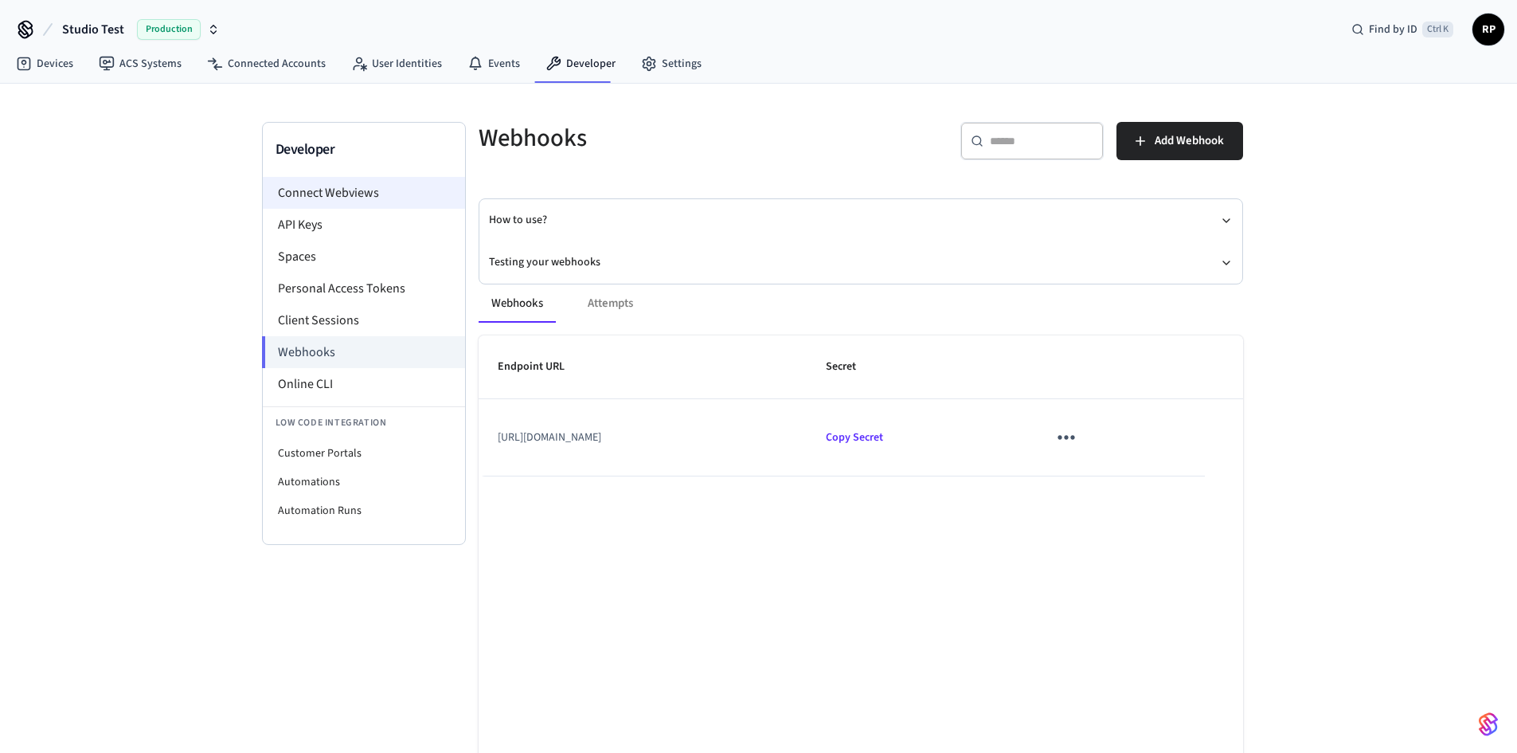
click at [336, 201] on li "Connect Webviews" at bounding box center [364, 193] width 202 height 32
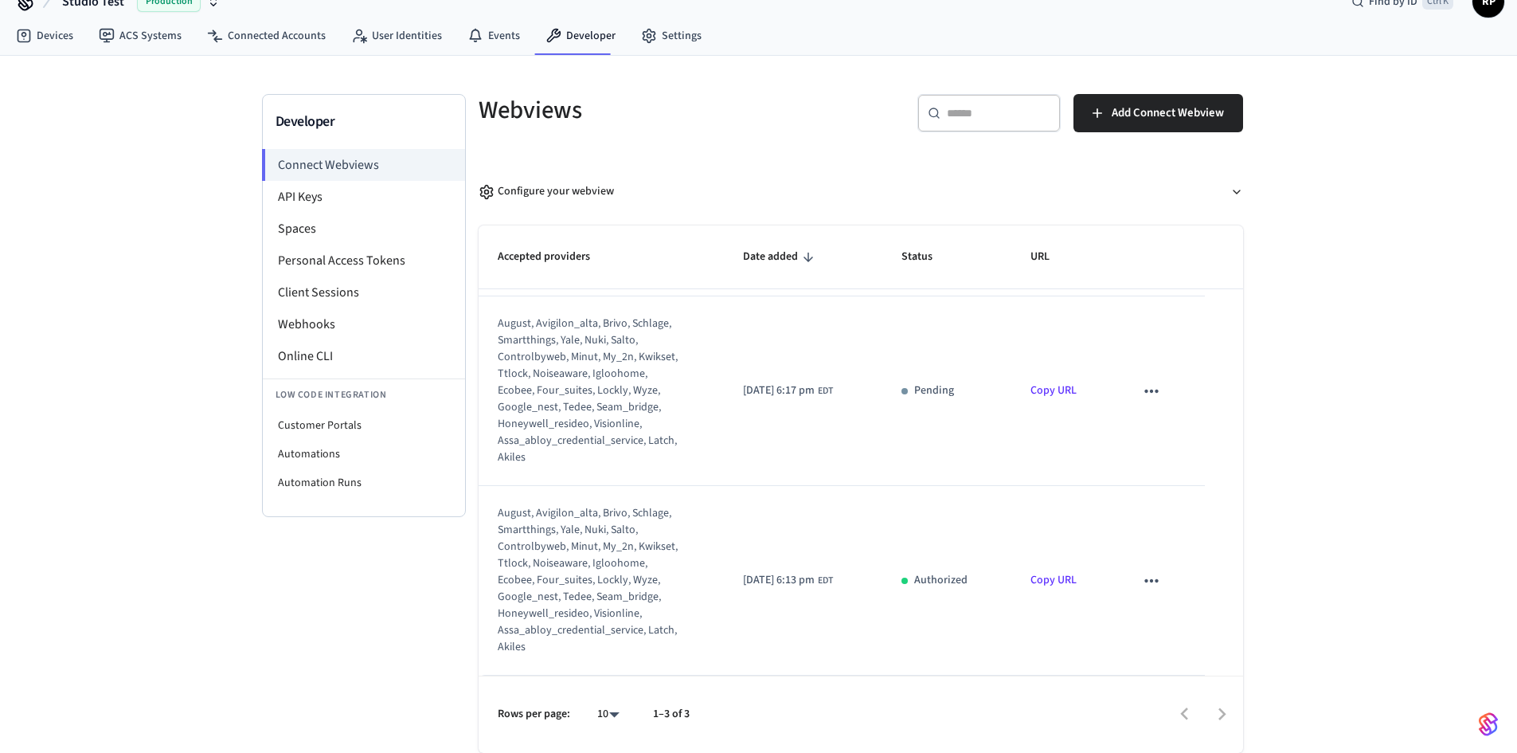
scroll to position [73, 0]
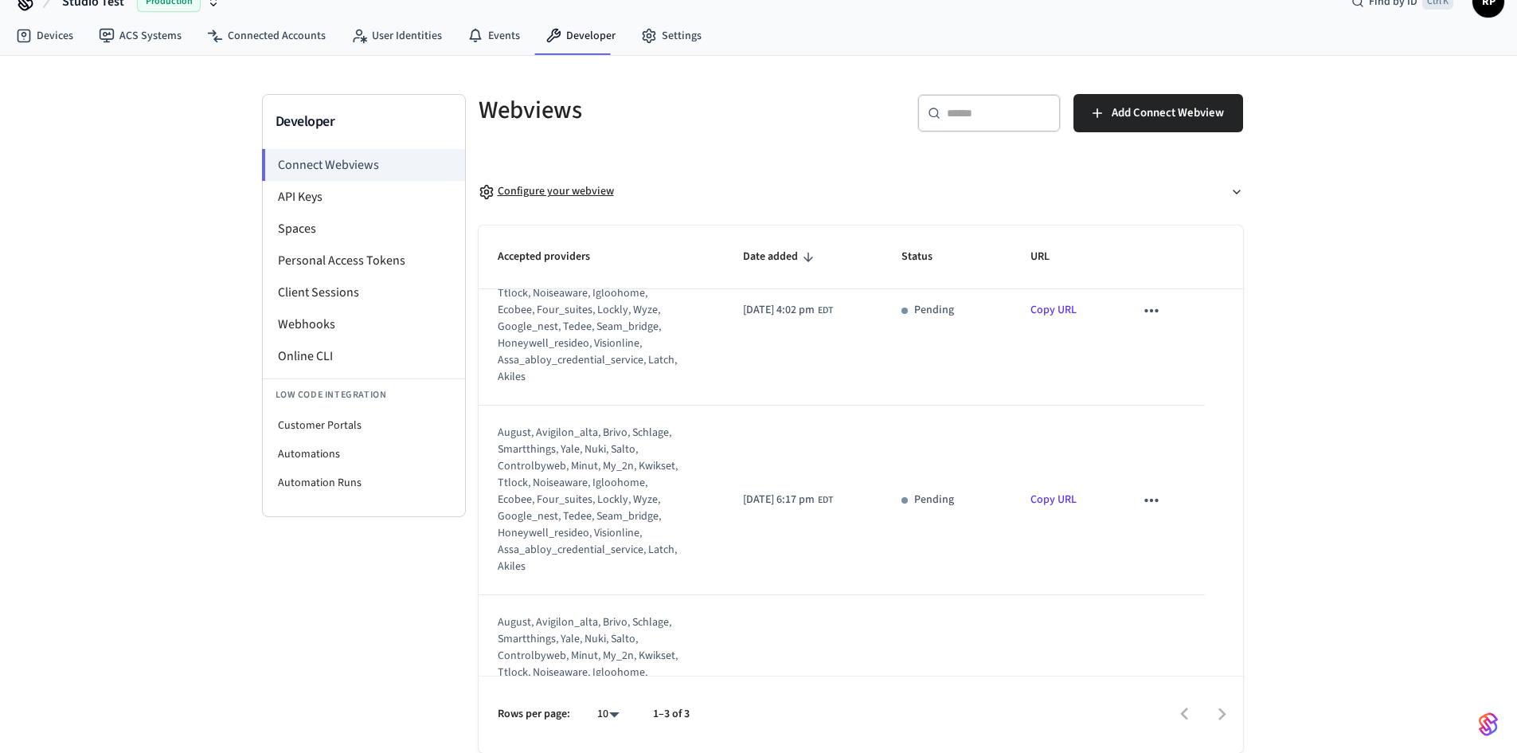
click at [561, 195] on div "Configure your webview" at bounding box center [546, 191] width 135 height 17
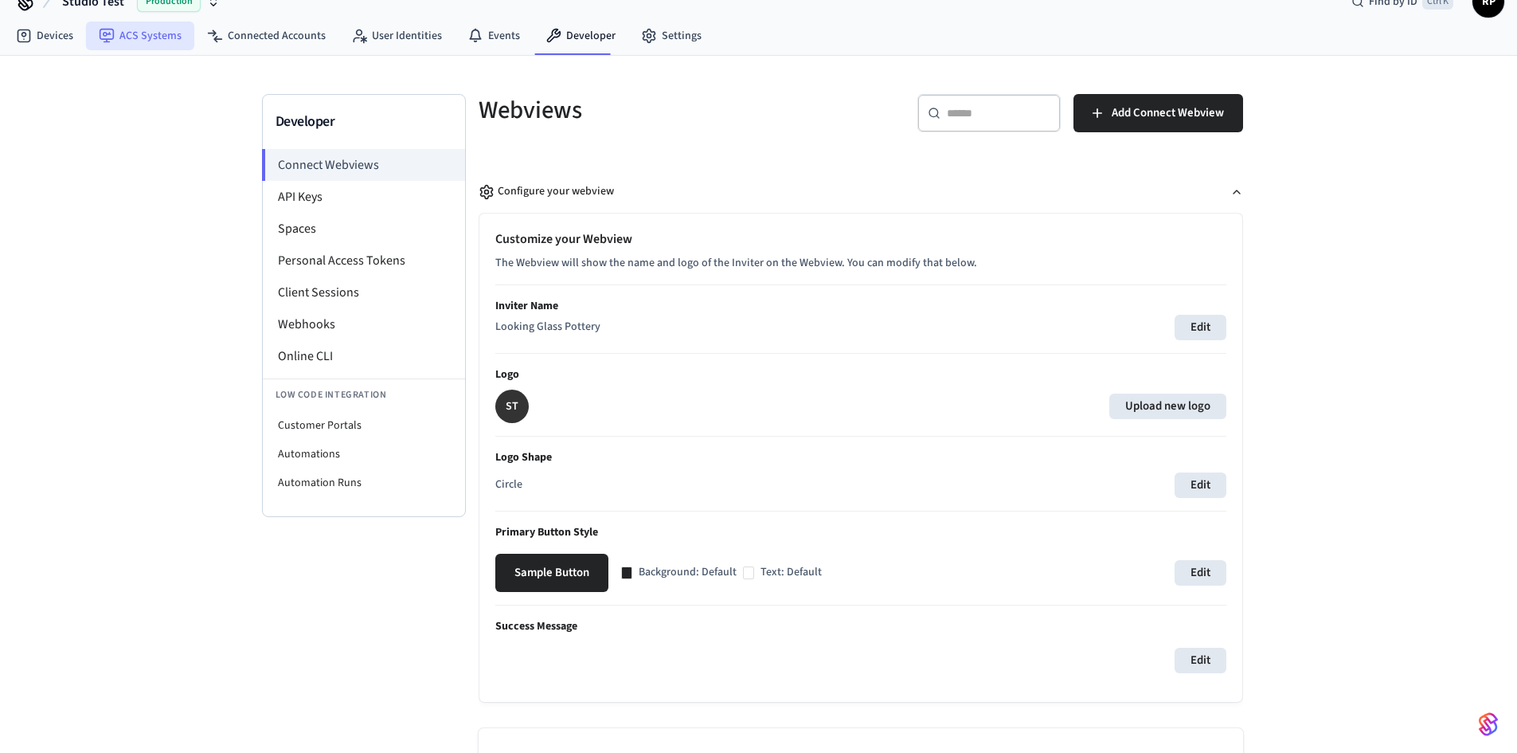
click at [141, 37] on link "ACS Systems" at bounding box center [140, 36] width 108 height 29
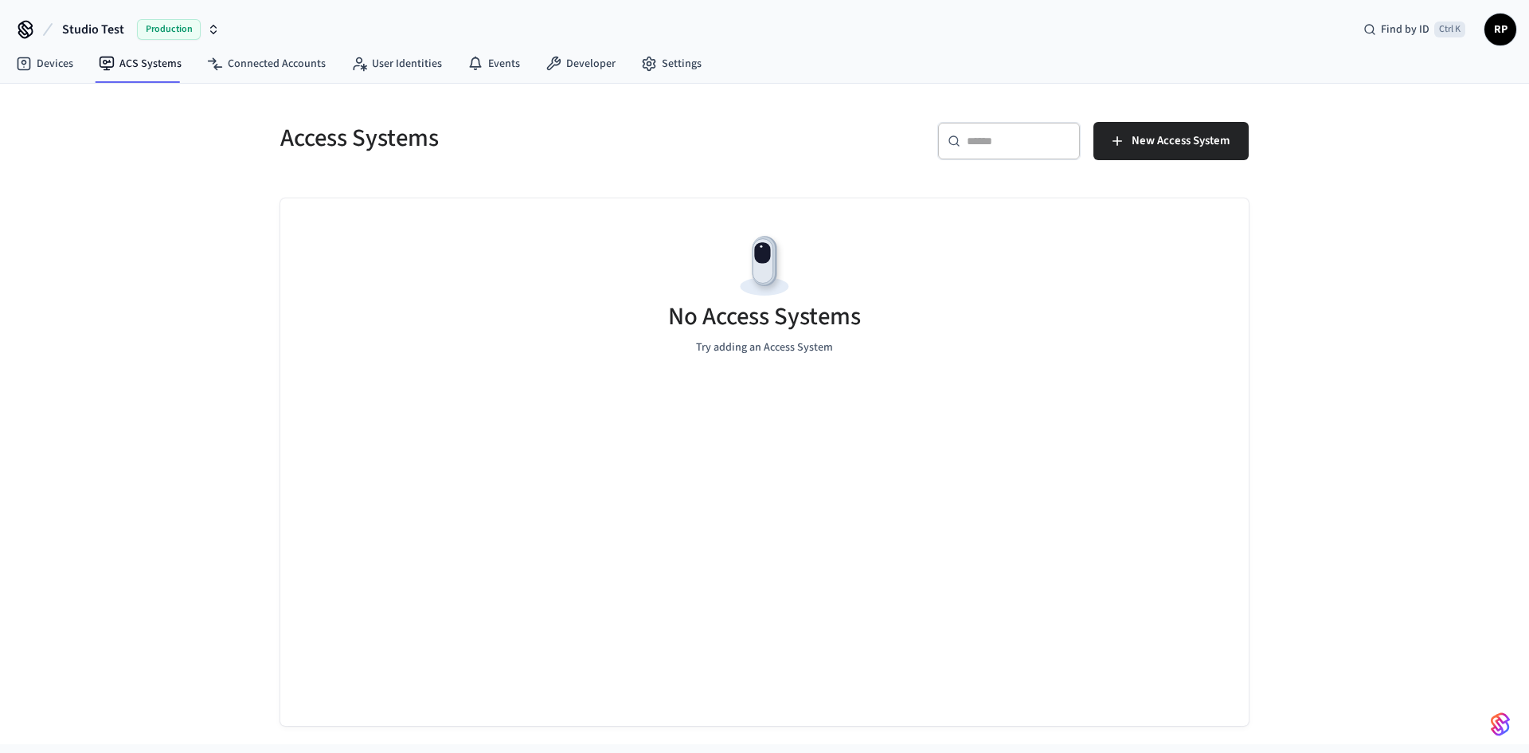
click at [52, 40] on div "Studio Test Production" at bounding box center [119, 29] width 212 height 33
click at [39, 64] on link "Devices" at bounding box center [44, 63] width 83 height 29
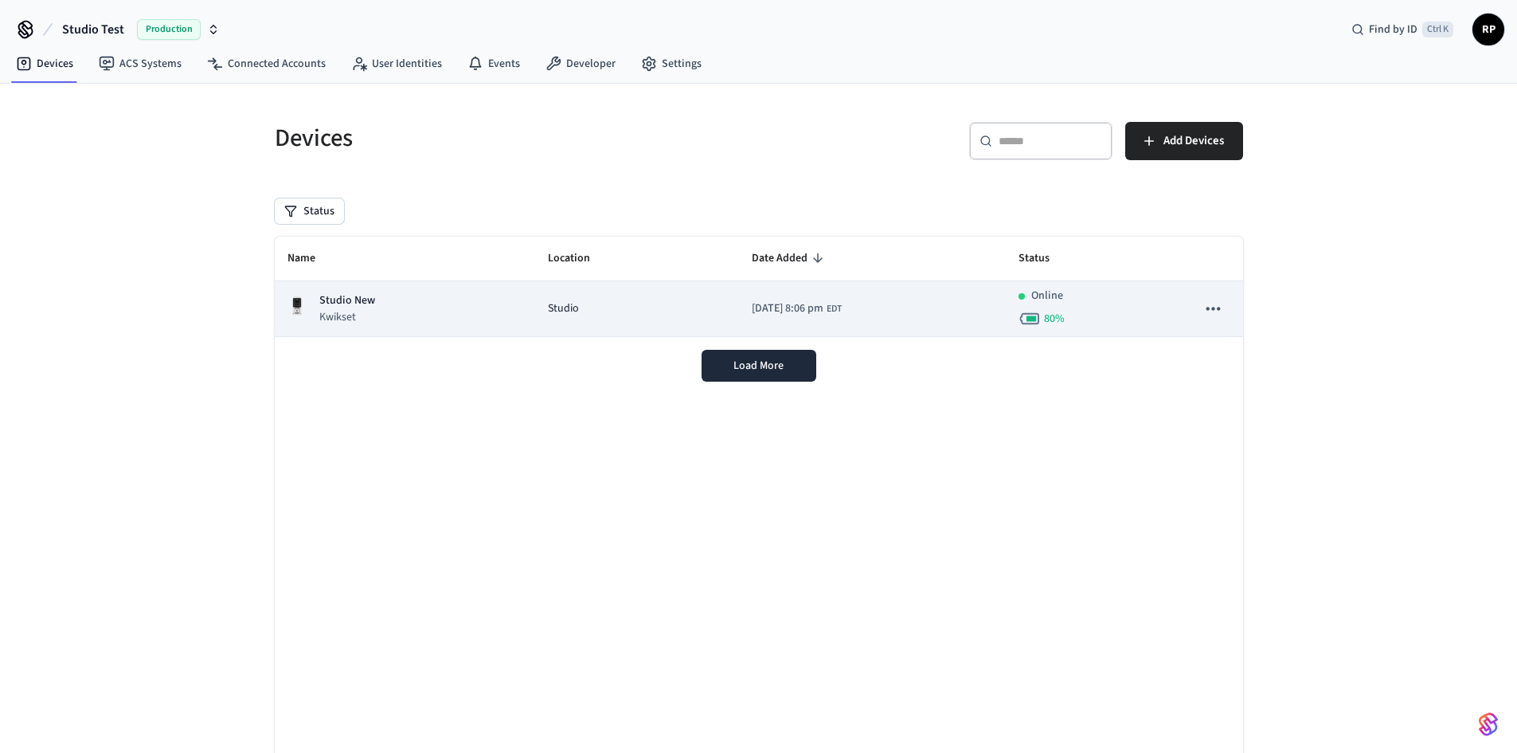
click at [350, 304] on p "Studio New" at bounding box center [347, 300] width 56 height 17
